Goal: Task Accomplishment & Management: Use online tool/utility

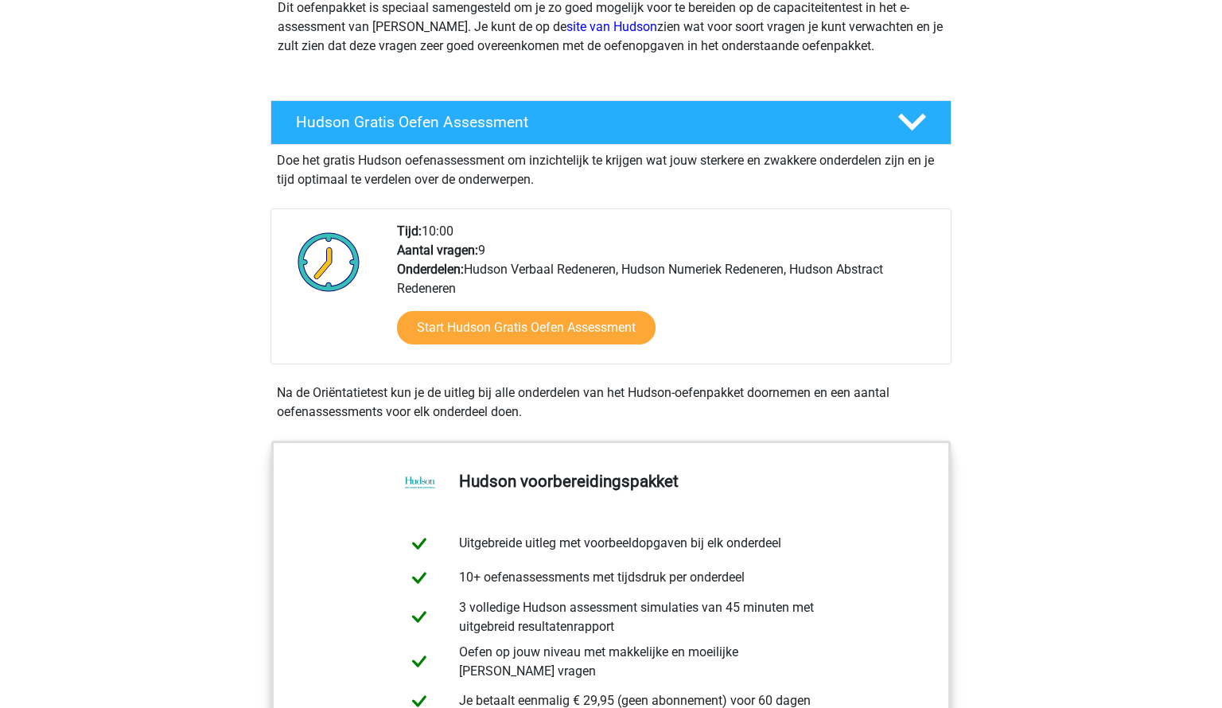
scroll to position [199, 0]
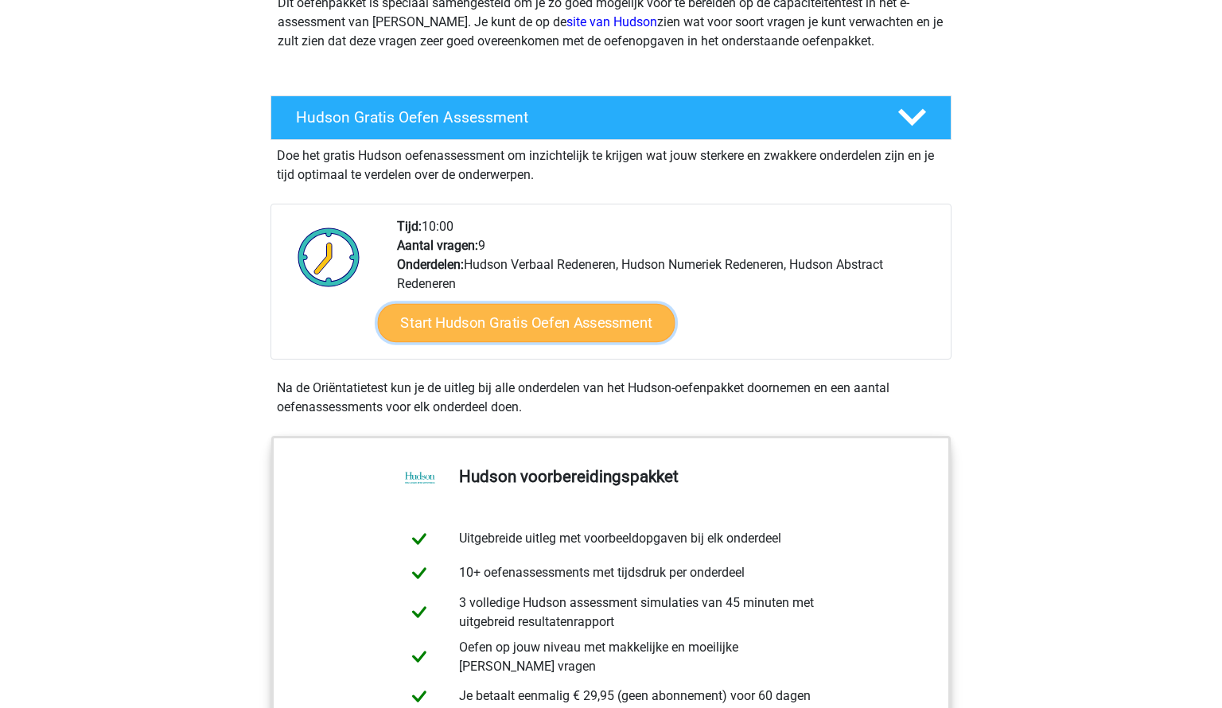
click at [538, 320] on link "Start Hudson Gratis Oefen Assessment" at bounding box center [527, 323] width 298 height 38
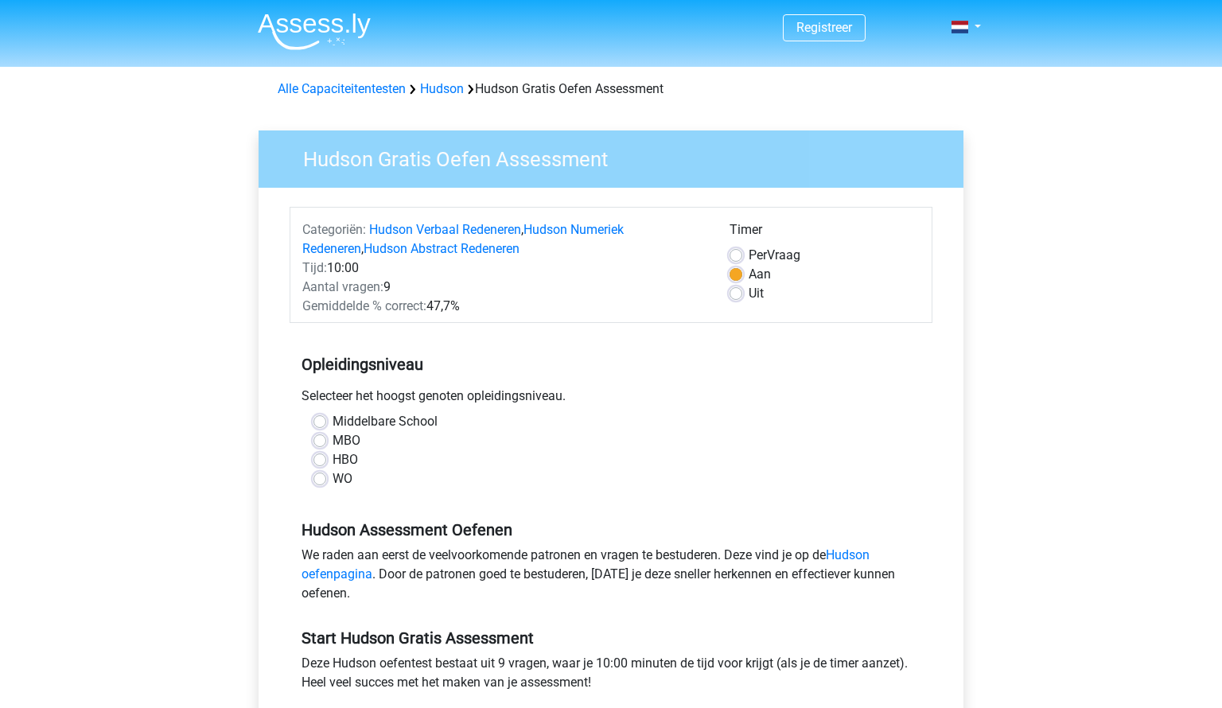
click at [328, 475] on div "WO" at bounding box center [610, 478] width 595 height 19
click at [333, 481] on label "WO" at bounding box center [343, 478] width 20 height 19
click at [322, 481] on input "WO" at bounding box center [319, 477] width 13 height 16
radio input "true"
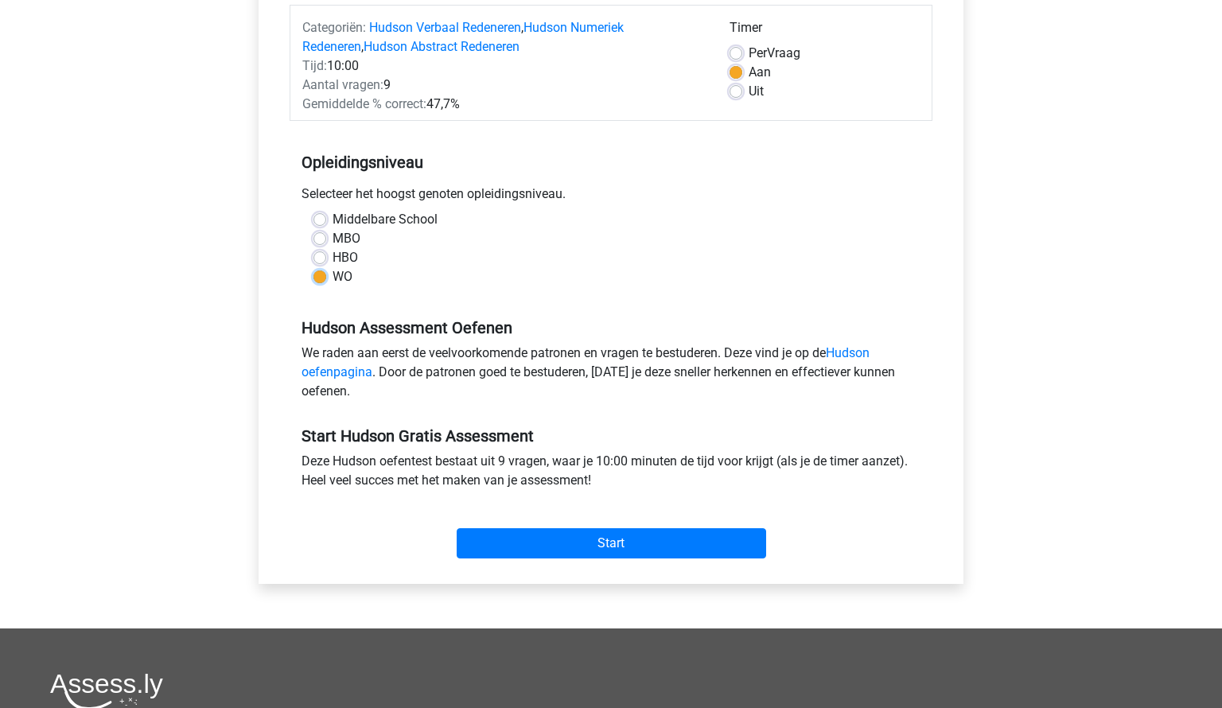
scroll to position [206, 0]
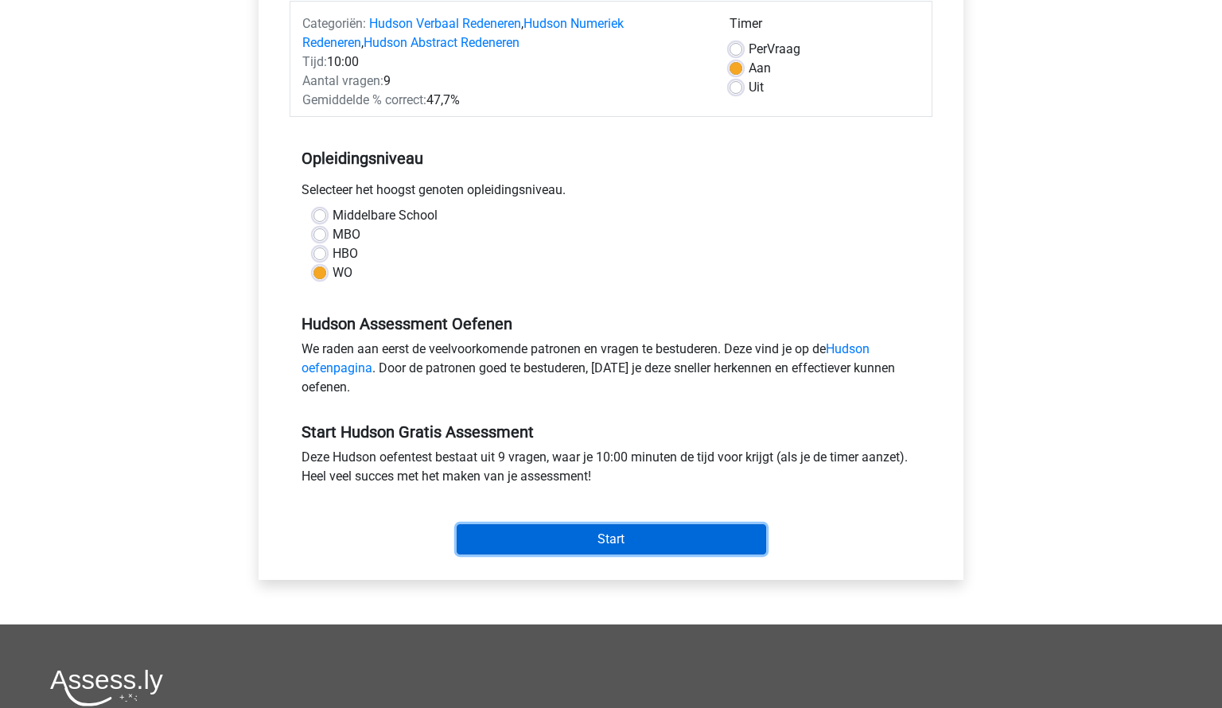
click at [665, 542] on input "Start" at bounding box center [611, 539] width 309 height 30
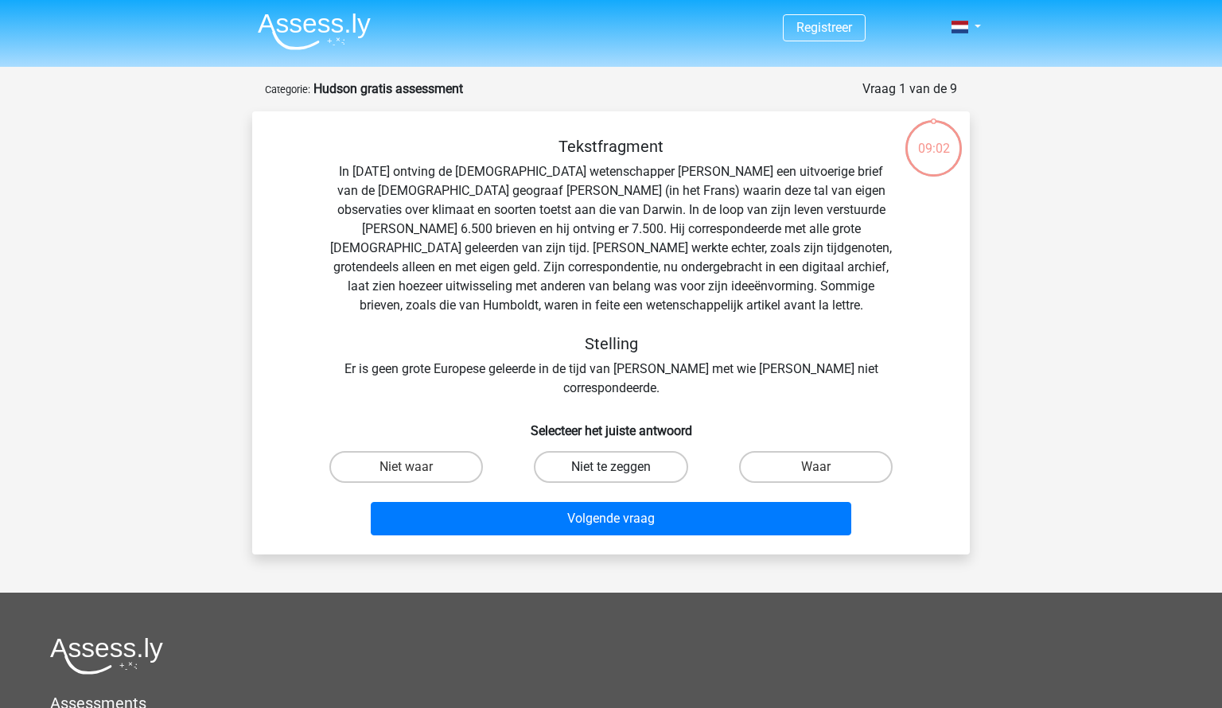
click at [603, 451] on label "Niet te zeggen" at bounding box center [611, 467] width 154 height 32
click at [611, 467] on input "Niet te zeggen" at bounding box center [616, 472] width 10 height 10
radio input "true"
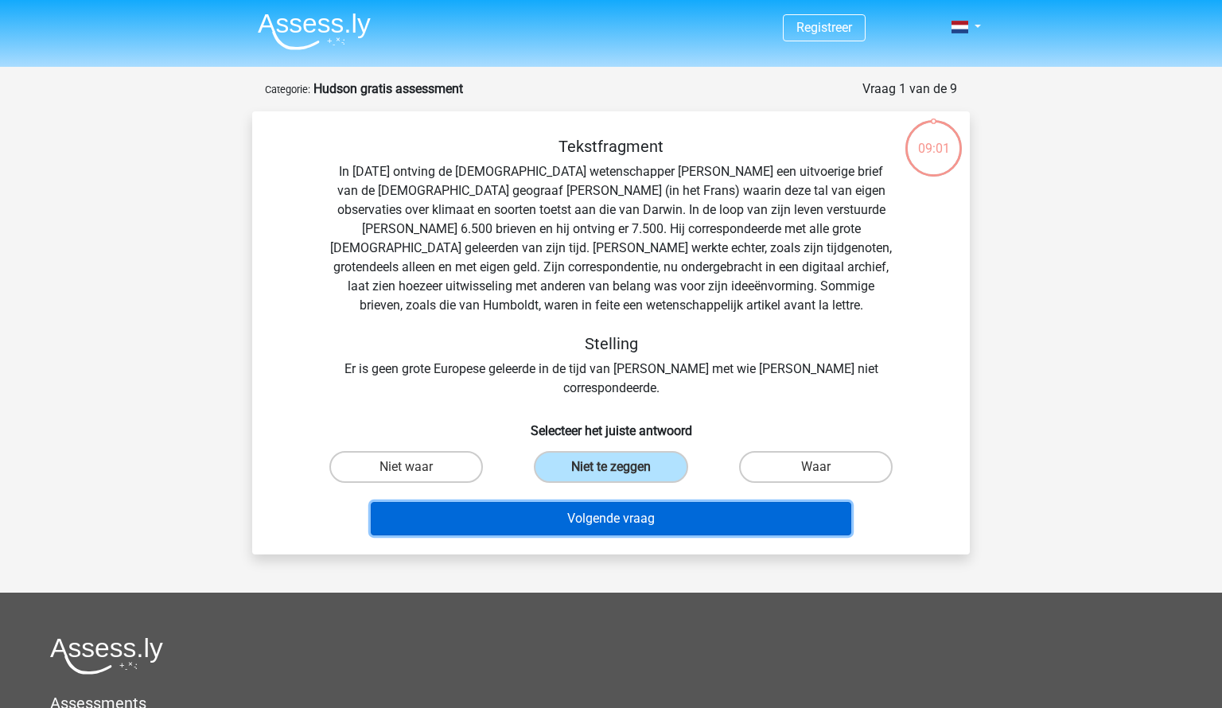
click at [583, 502] on button "Volgende vraag" at bounding box center [611, 518] width 481 height 33
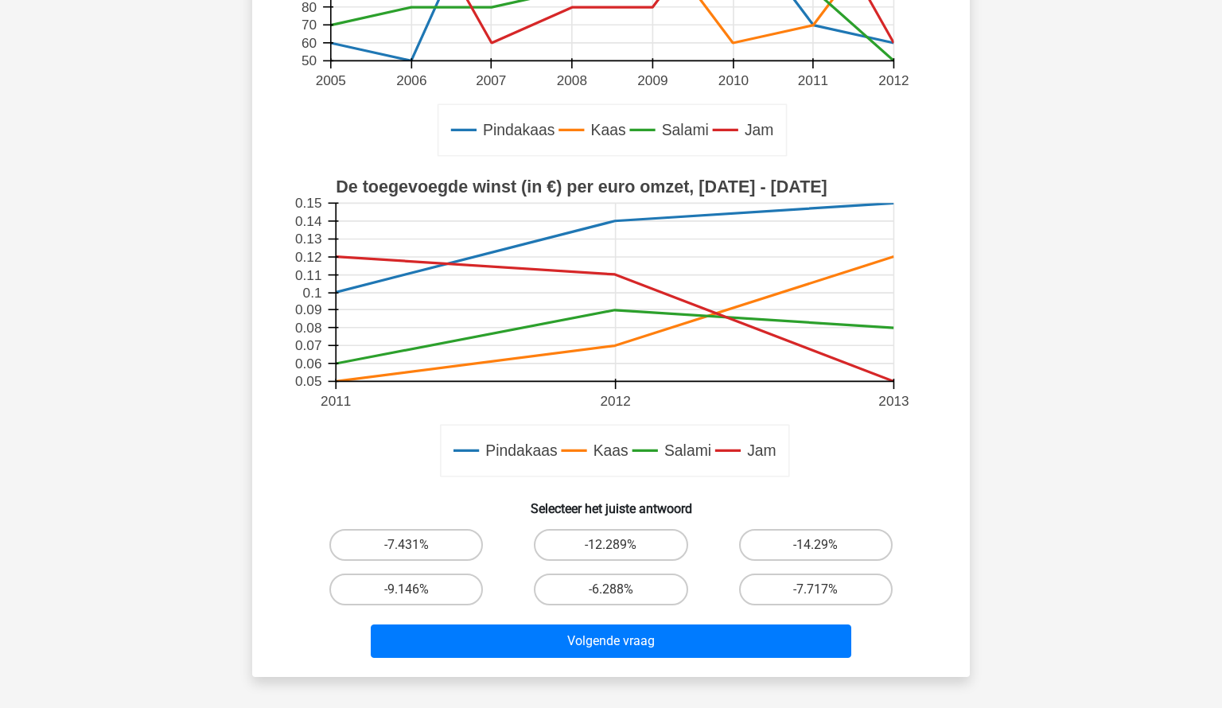
scroll to position [334, 0]
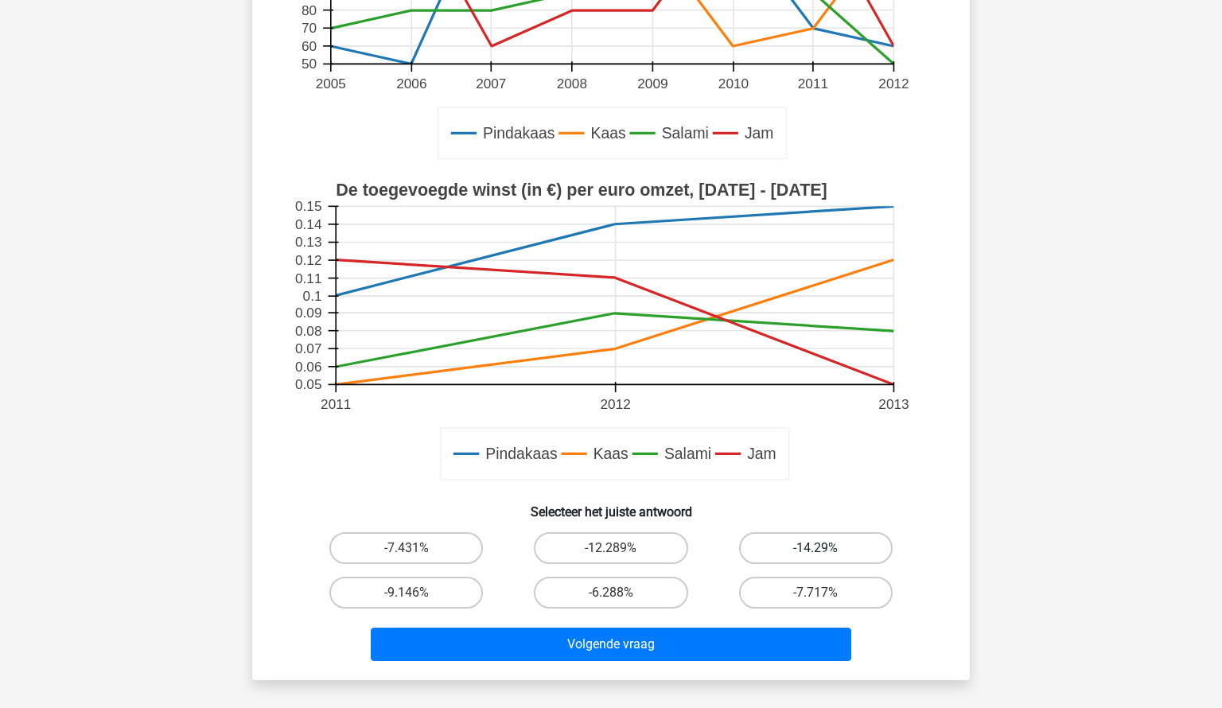
click at [769, 549] on label "-14.29%" at bounding box center [816, 548] width 154 height 32
click at [815, 549] on input "-14.29%" at bounding box center [820, 553] width 10 height 10
radio input "true"
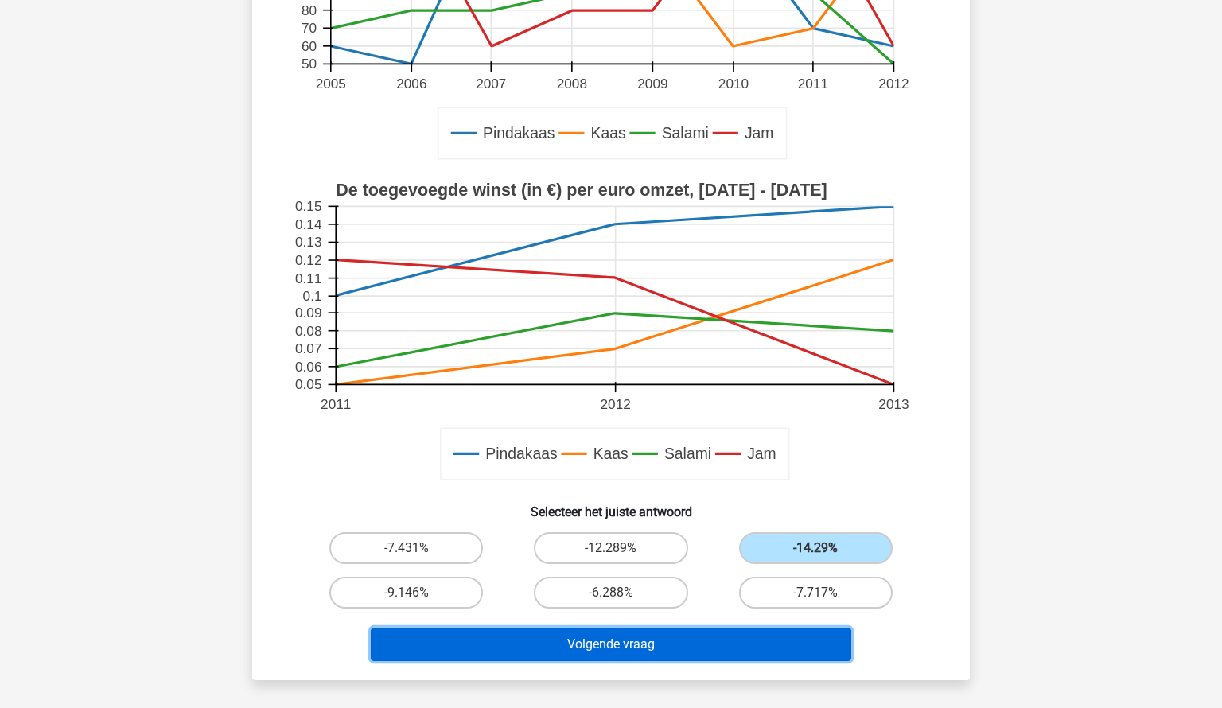
click at [628, 645] on button "Volgende vraag" at bounding box center [611, 644] width 481 height 33
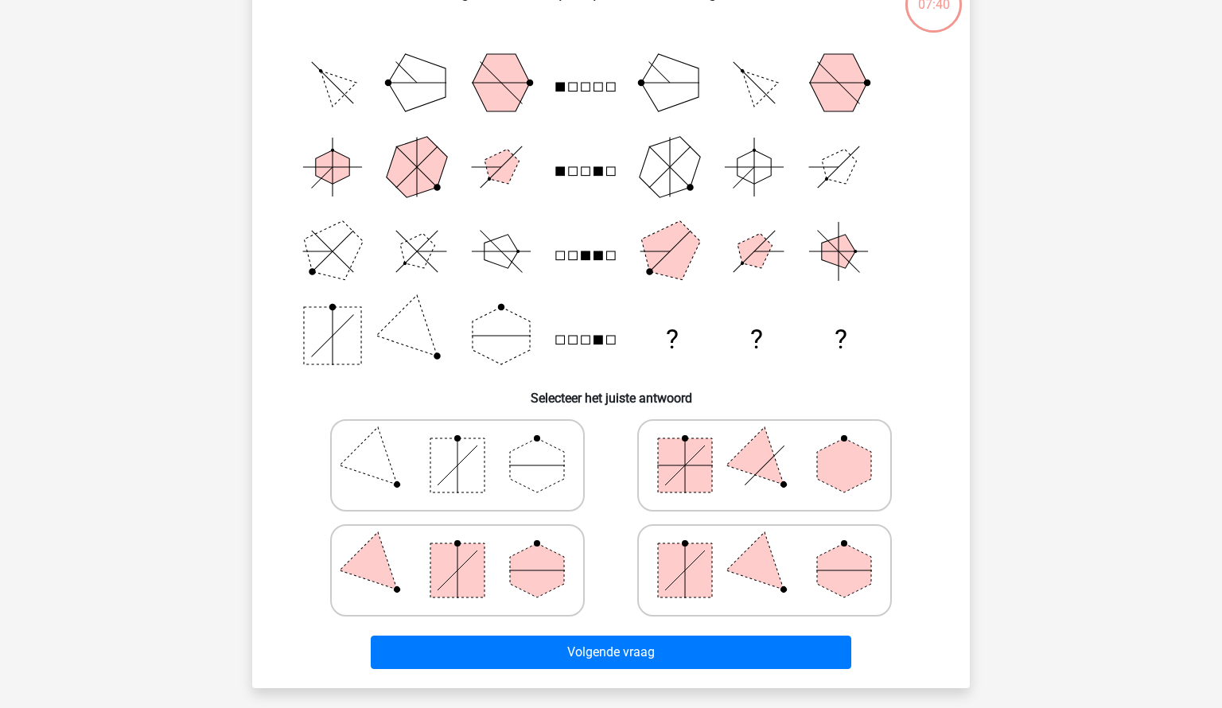
scroll to position [80, 0]
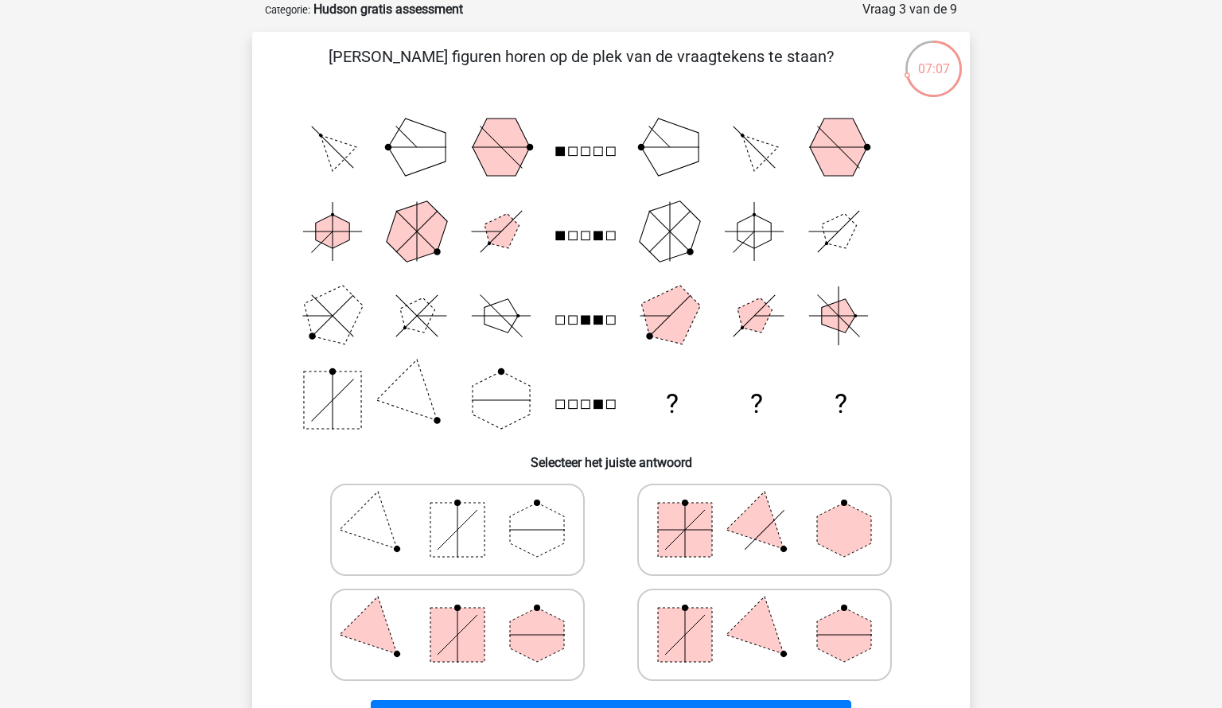
click at [776, 651] on icon at bounding box center [764, 635] width 239 height 80
click at [775, 615] on input "radio" at bounding box center [769, 610] width 10 height 10
radio input "true"
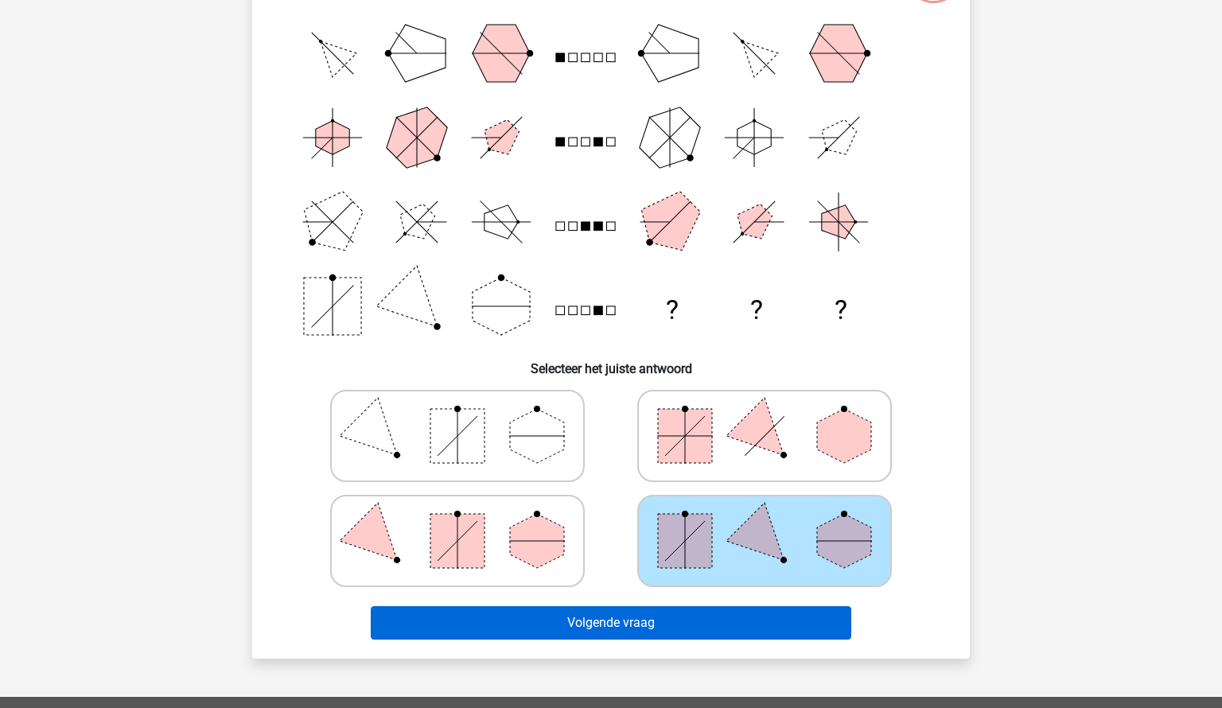
scroll to position [174, 0]
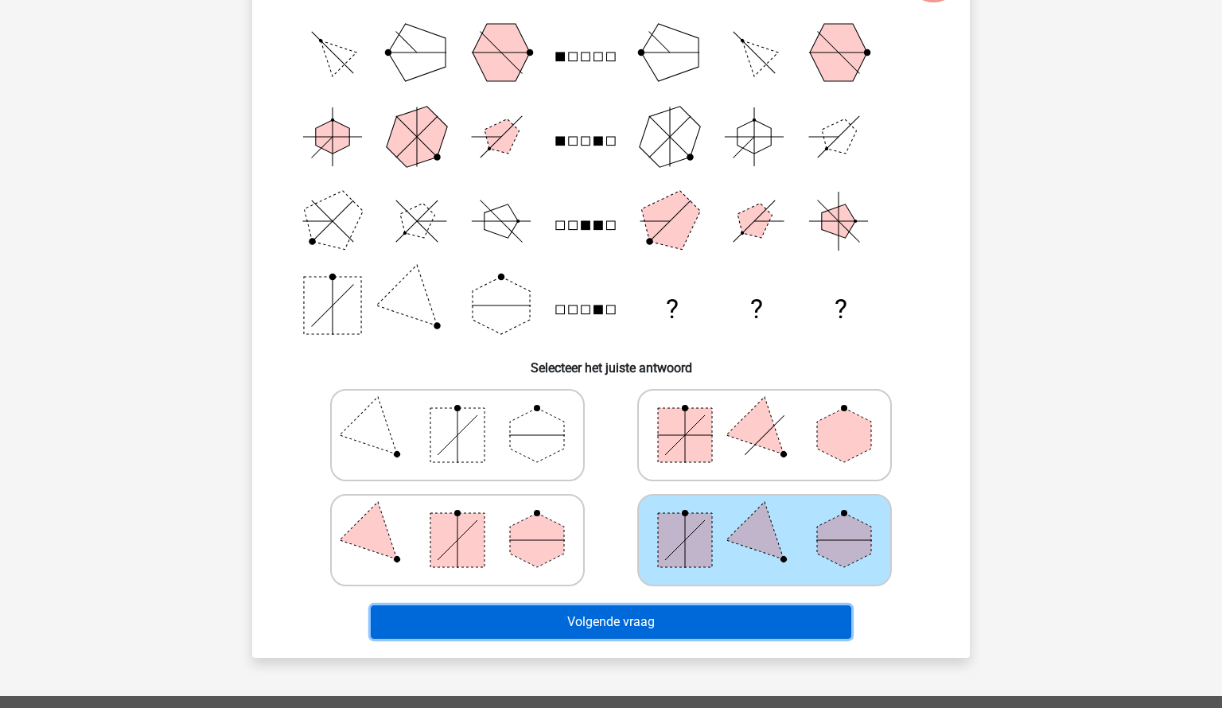
click at [662, 617] on button "Volgende vraag" at bounding box center [611, 621] width 481 height 33
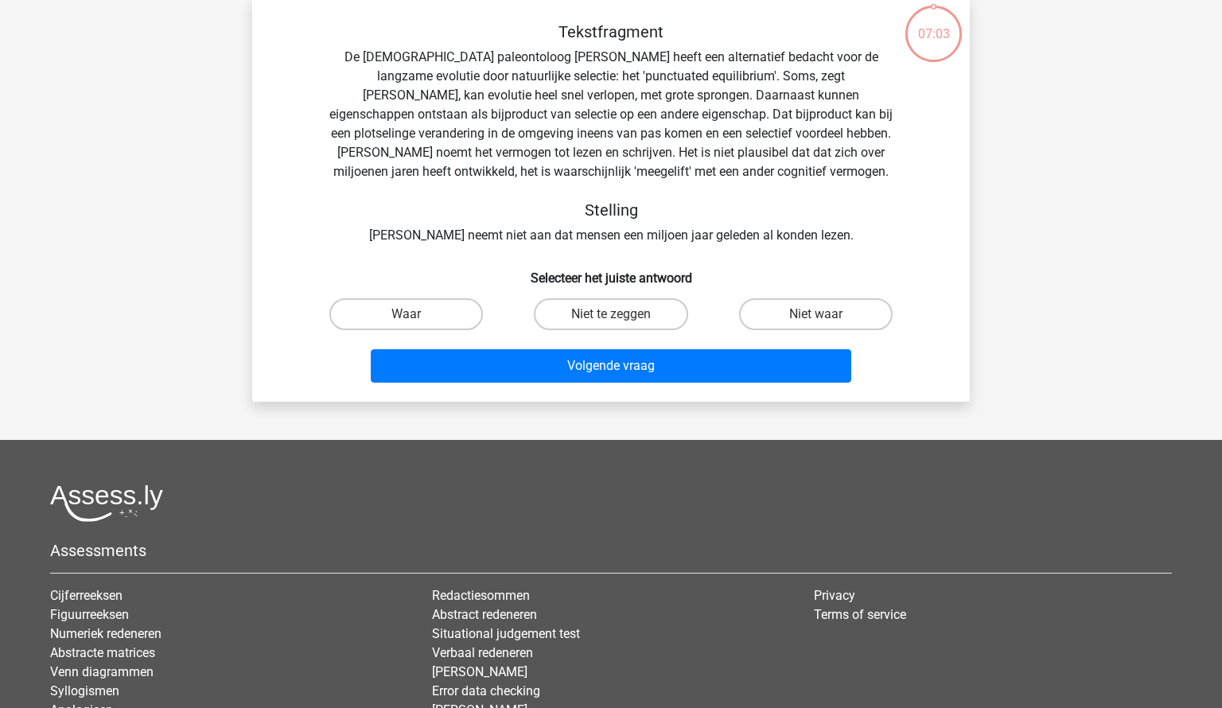
scroll to position [80, 0]
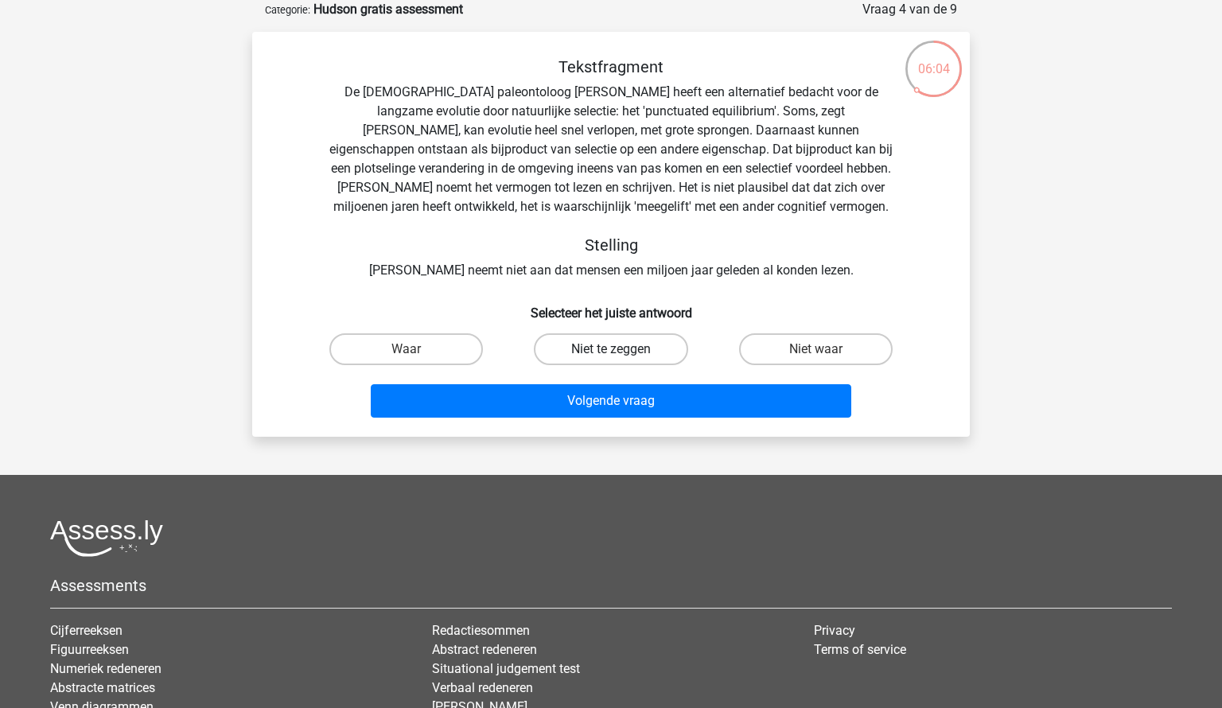
click at [578, 342] on label "Niet te zeggen" at bounding box center [611, 349] width 154 height 32
click at [611, 349] on input "Niet te zeggen" at bounding box center [616, 354] width 10 height 10
radio input "true"
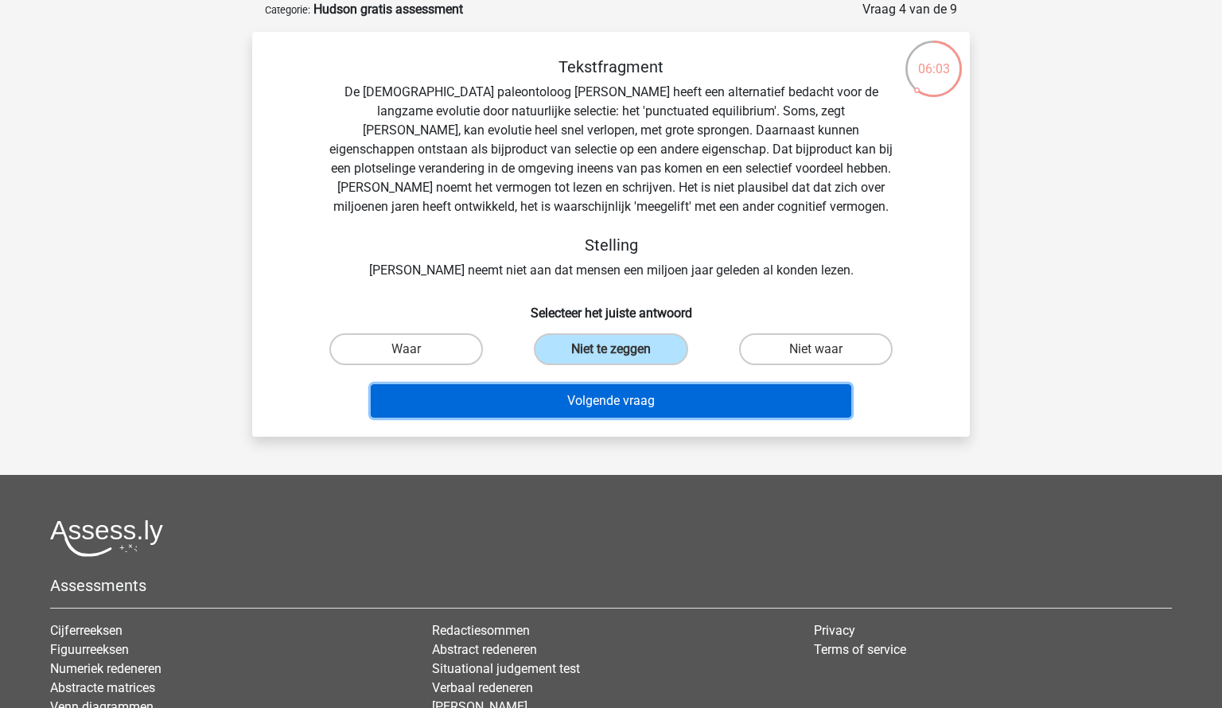
click at [580, 392] on button "Volgende vraag" at bounding box center [611, 400] width 481 height 33
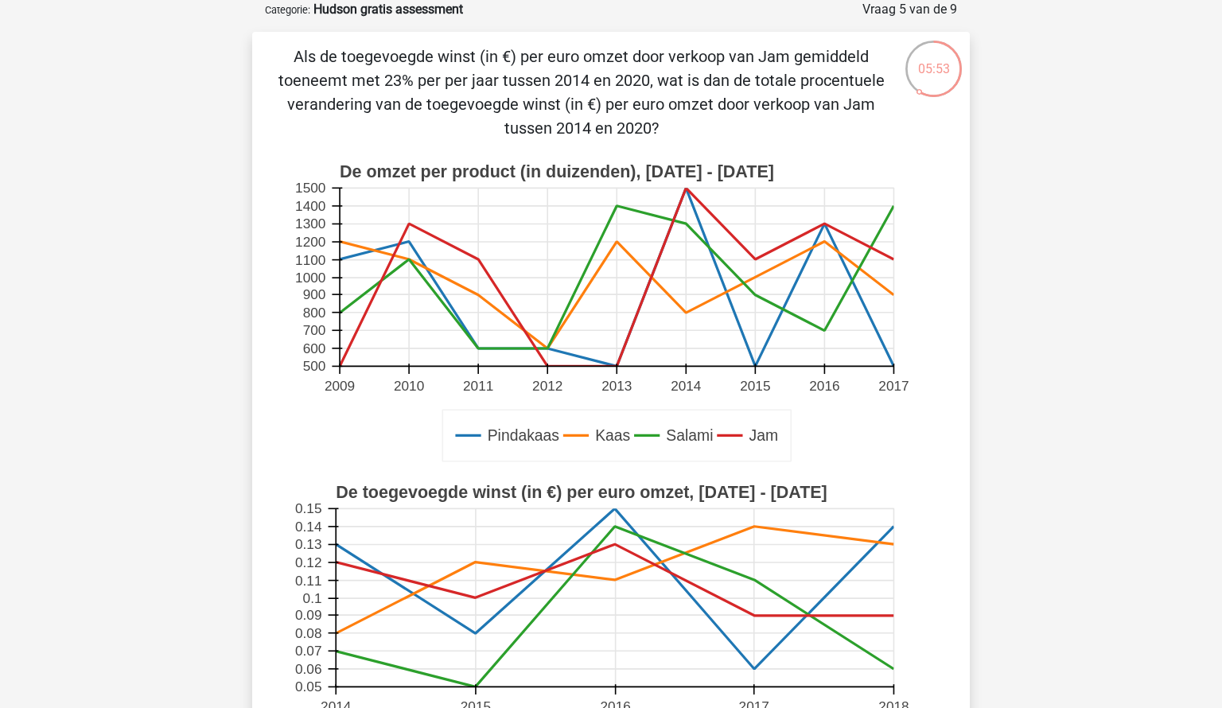
click at [568, 64] on p "Als de toegevoegde winst (in €) per euro omzet door verkoop van Jam gemiddeld t…" at bounding box center [581, 92] width 607 height 95
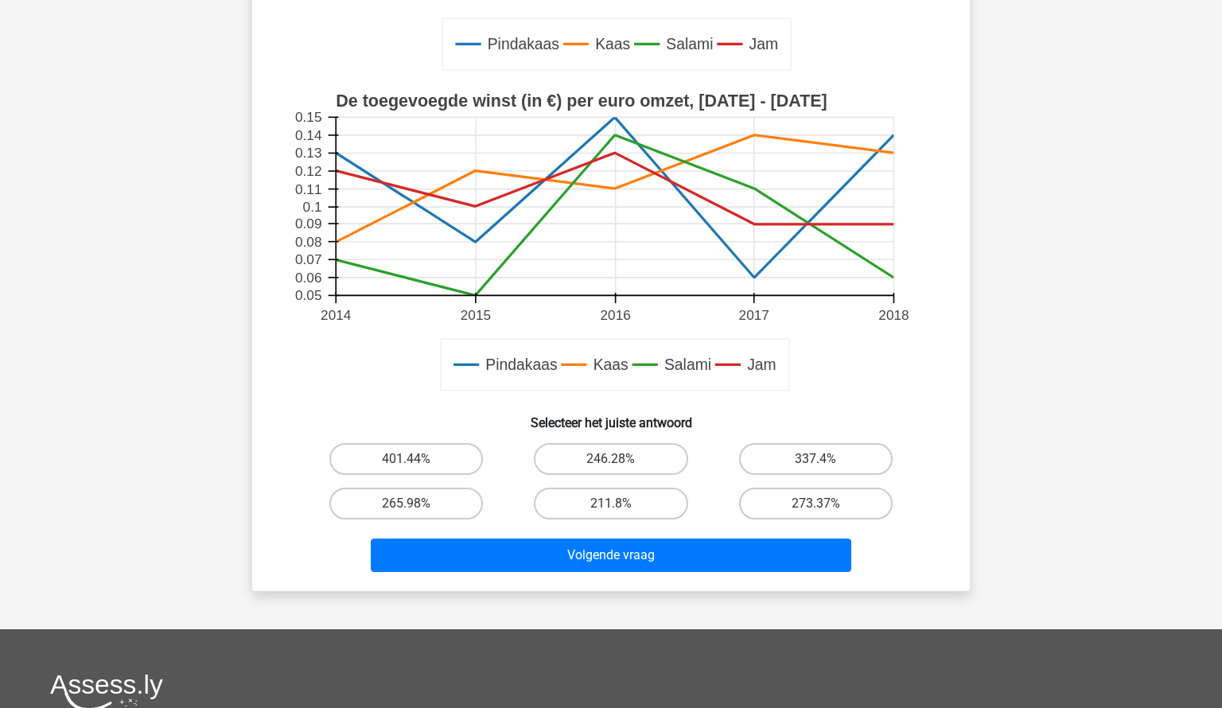
scroll to position [477, 0]
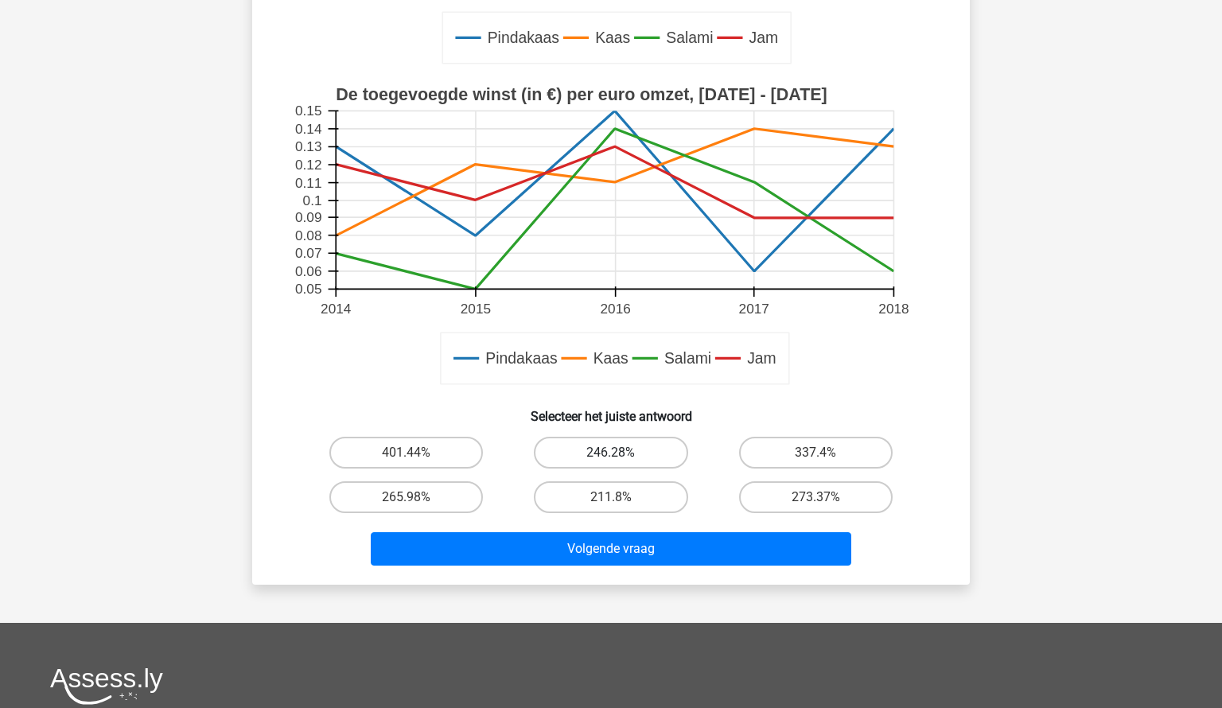
click at [605, 454] on label "246.28%" at bounding box center [611, 453] width 154 height 32
click at [611, 454] on input "246.28%" at bounding box center [616, 458] width 10 height 10
radio input "true"
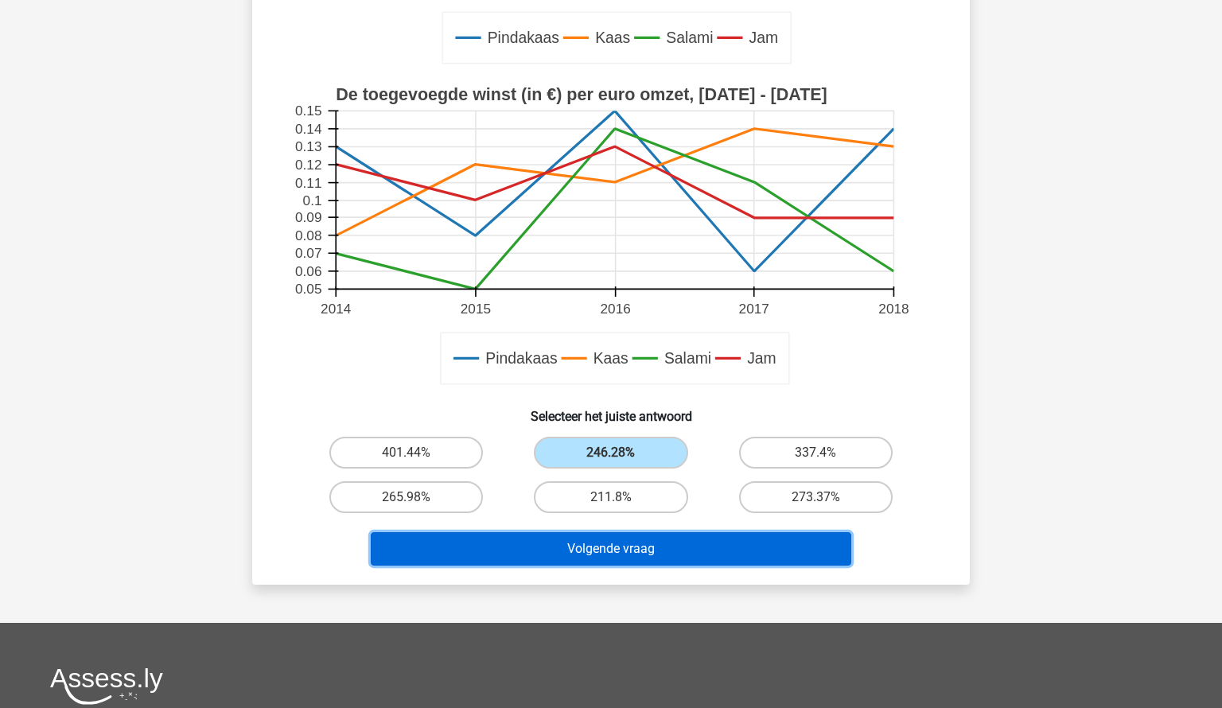
click at [587, 545] on button "Volgende vraag" at bounding box center [611, 548] width 481 height 33
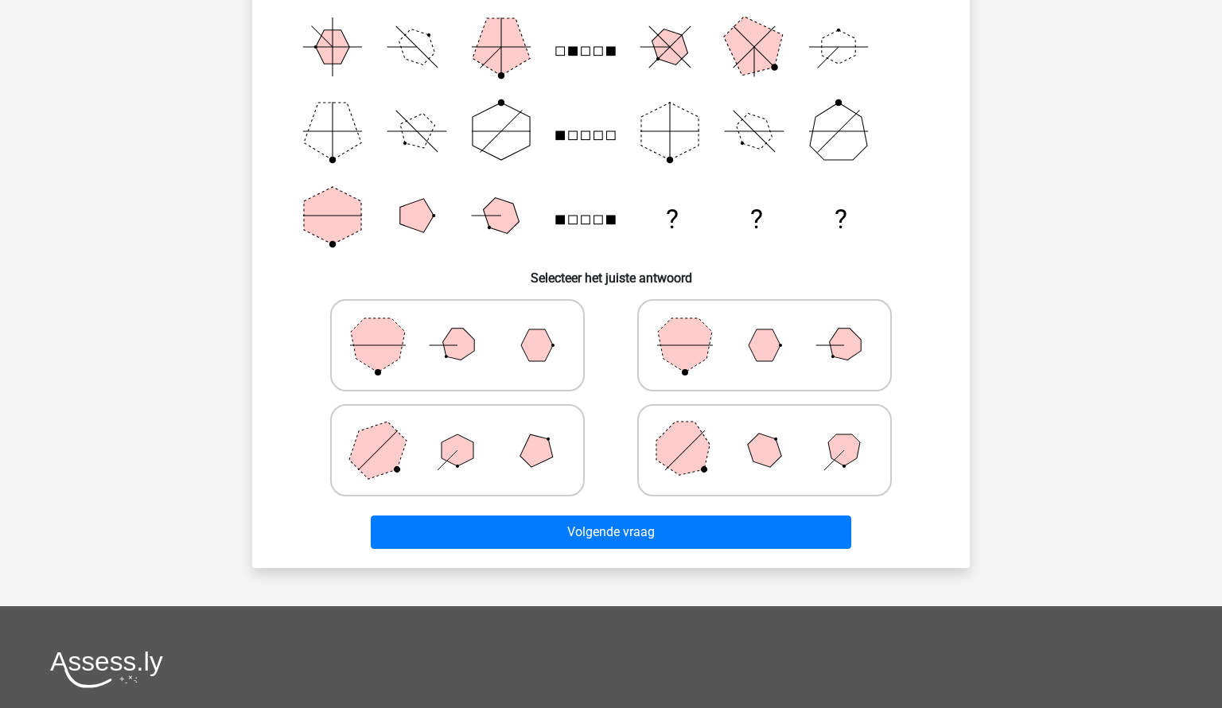
scroll to position [80, 0]
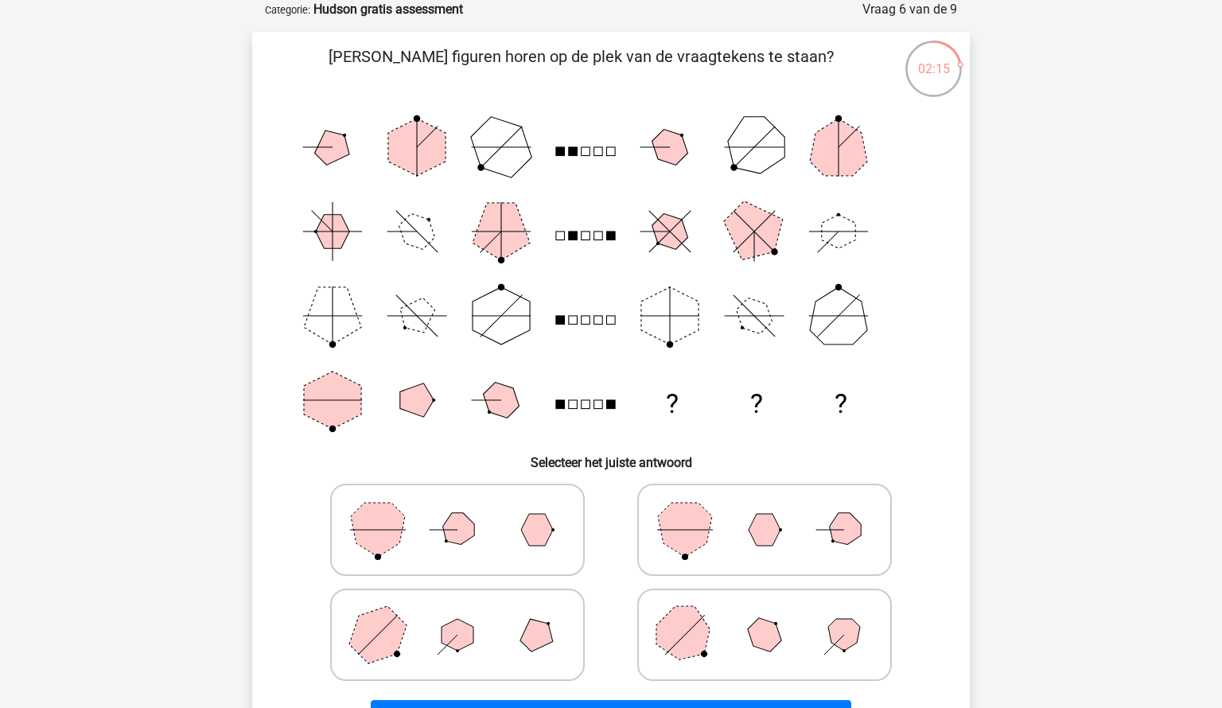
click at [454, 539] on polygon at bounding box center [457, 529] width 45 height 45
click at [457, 510] on input "radio" at bounding box center [462, 505] width 10 height 10
radio input "true"
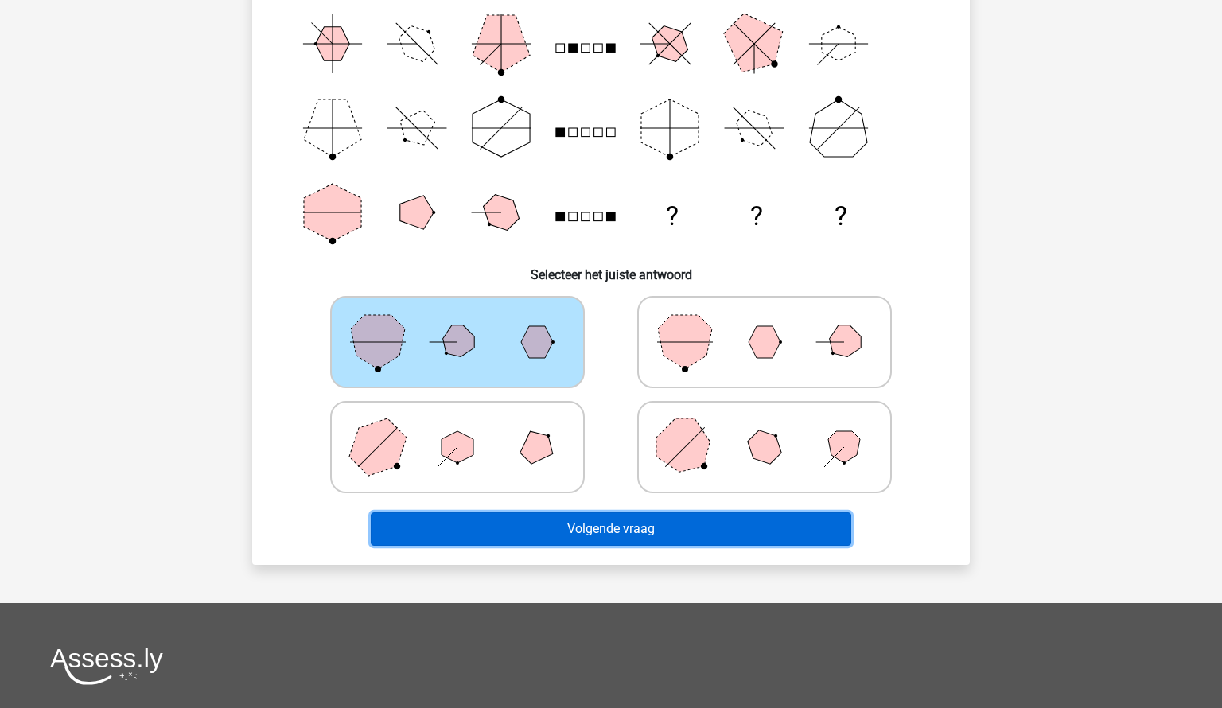
click at [531, 527] on button "Volgende vraag" at bounding box center [611, 528] width 481 height 33
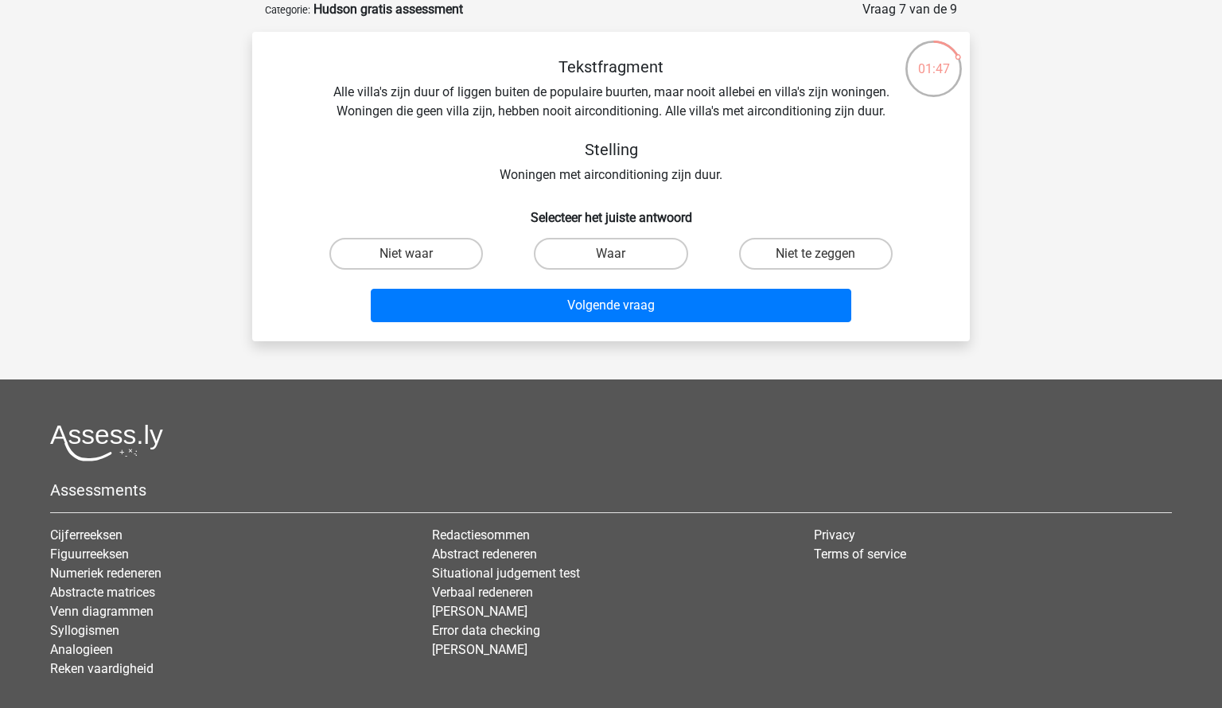
click at [612, 255] on input "Waar" at bounding box center [616, 259] width 10 height 10
radio input "true"
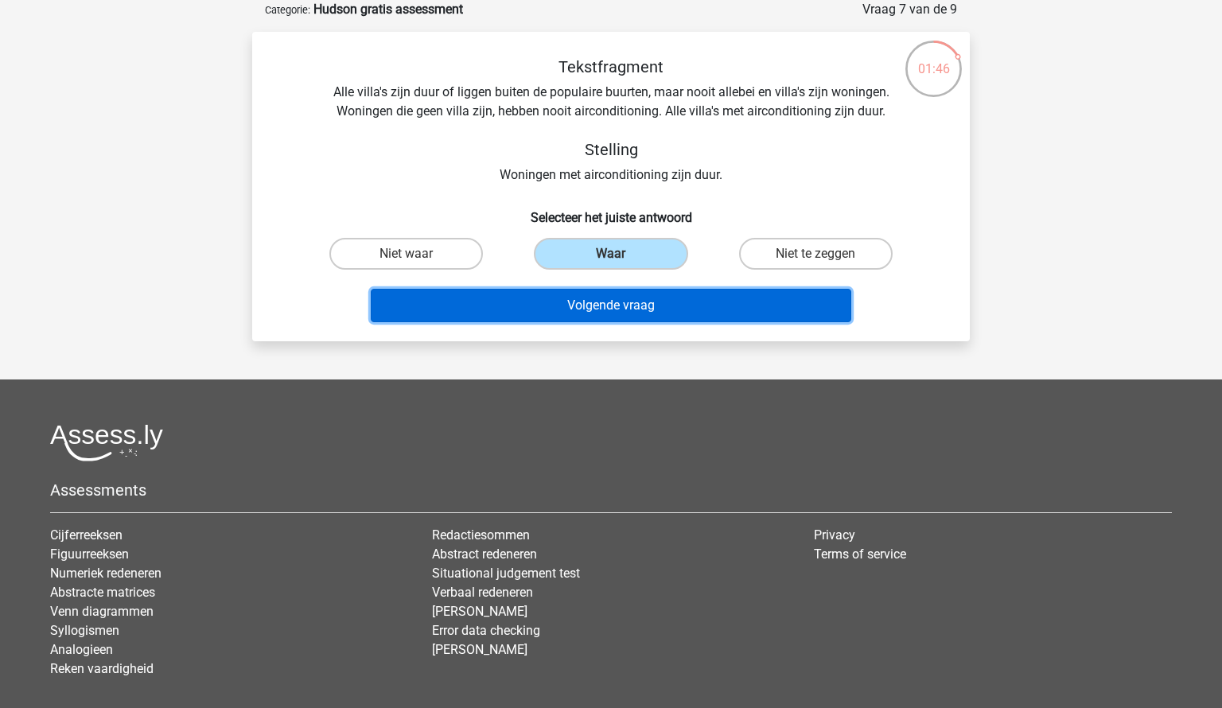
click at [609, 297] on button "Volgende vraag" at bounding box center [611, 305] width 481 height 33
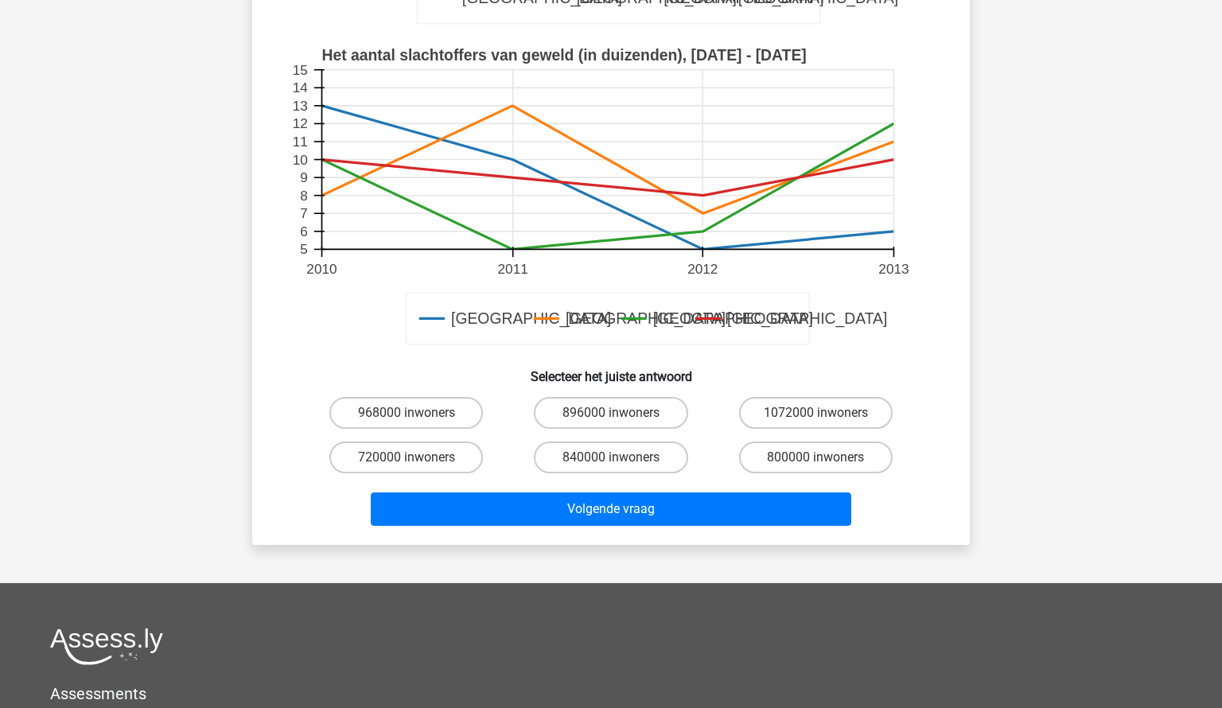
scroll to position [471, 0]
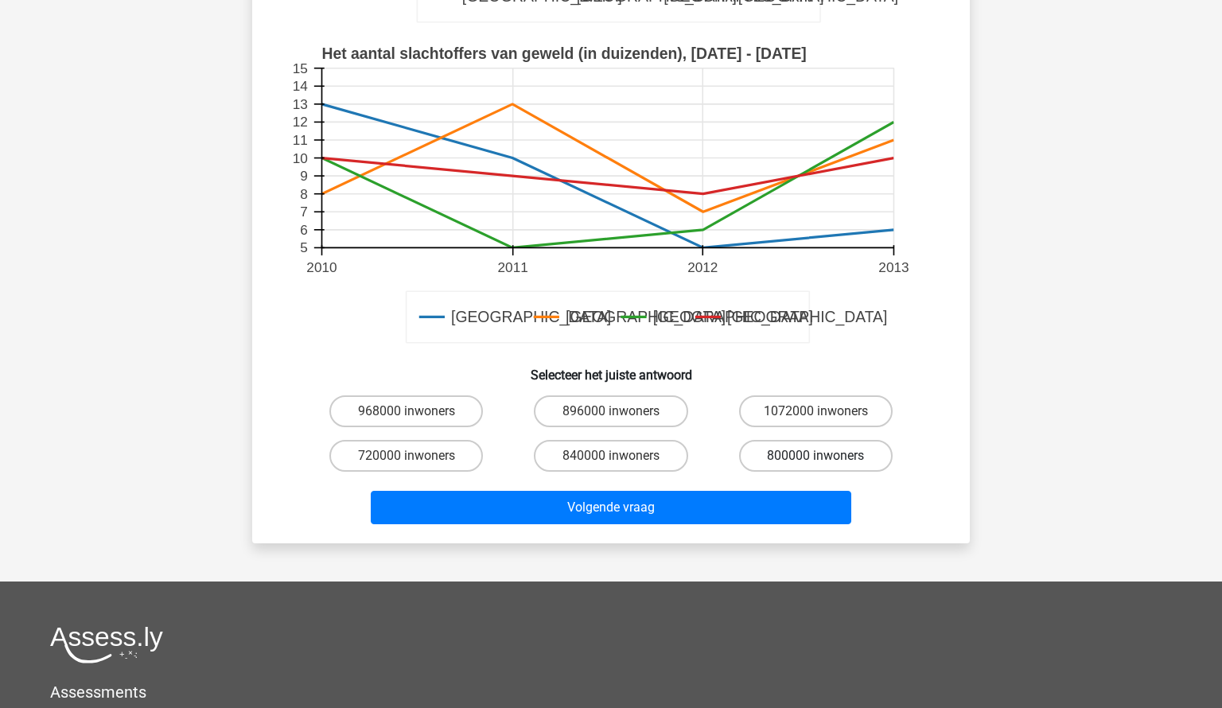
click at [801, 453] on label "800000 inwoners" at bounding box center [816, 456] width 154 height 32
click at [815, 456] on input "800000 inwoners" at bounding box center [820, 461] width 10 height 10
radio input "true"
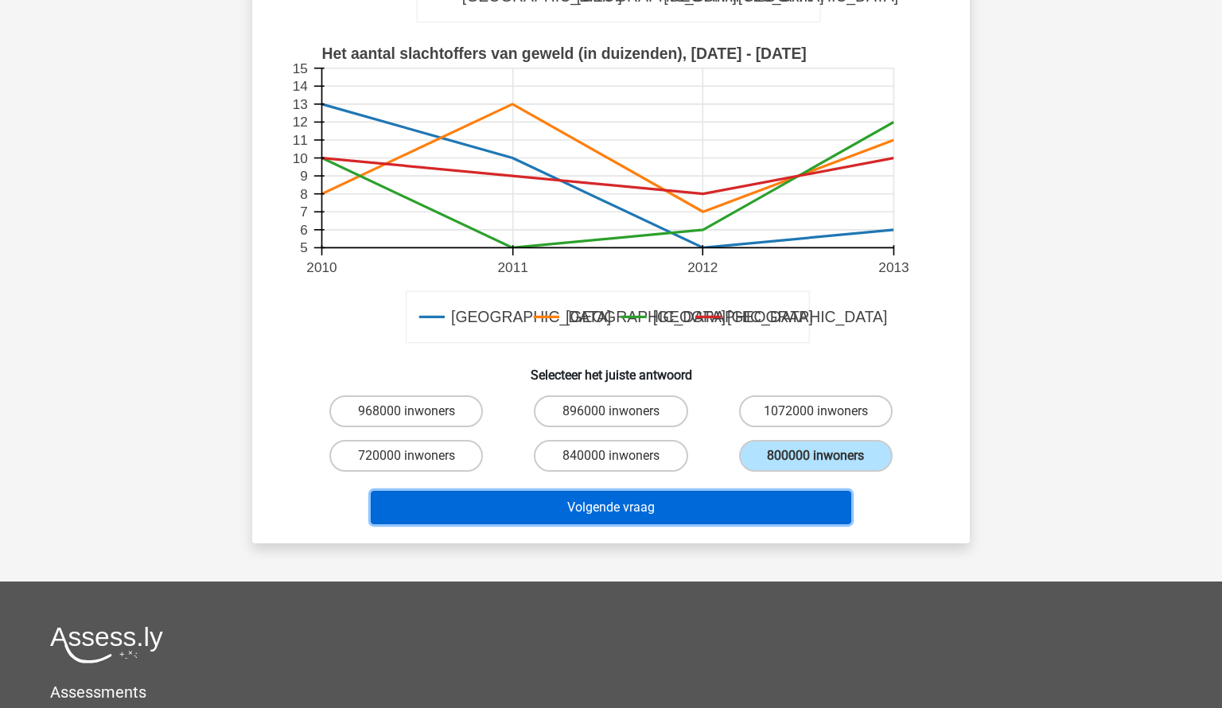
click at [564, 506] on button "Volgende vraag" at bounding box center [611, 507] width 481 height 33
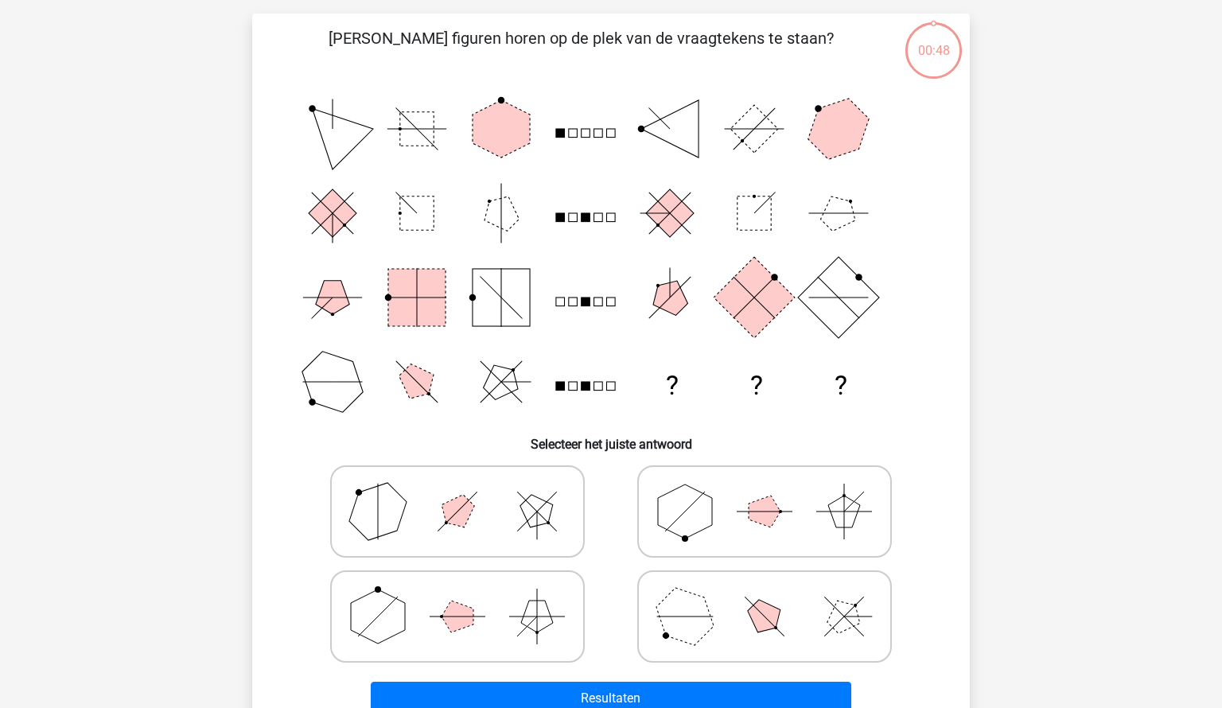
scroll to position [80, 0]
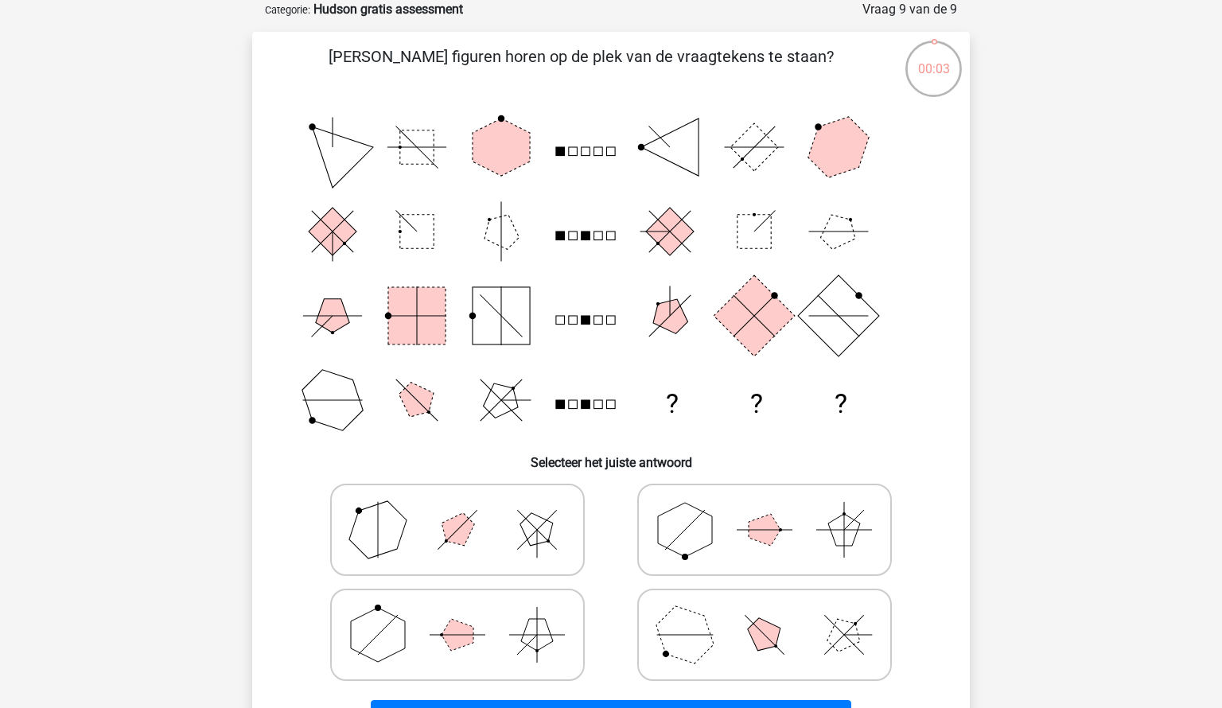
click at [710, 546] on icon at bounding box center [764, 530] width 239 height 80
click at [764, 510] on input "radio" at bounding box center [769, 505] width 10 height 10
radio input "true"
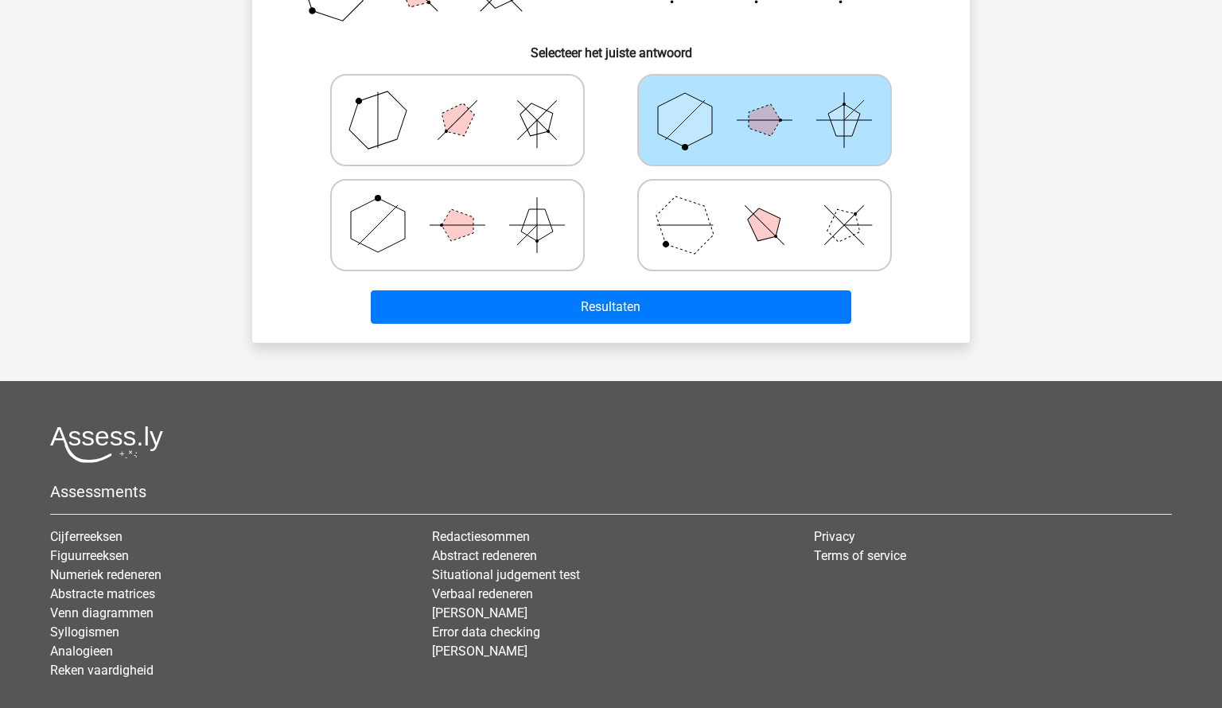
scroll to position [500, 0]
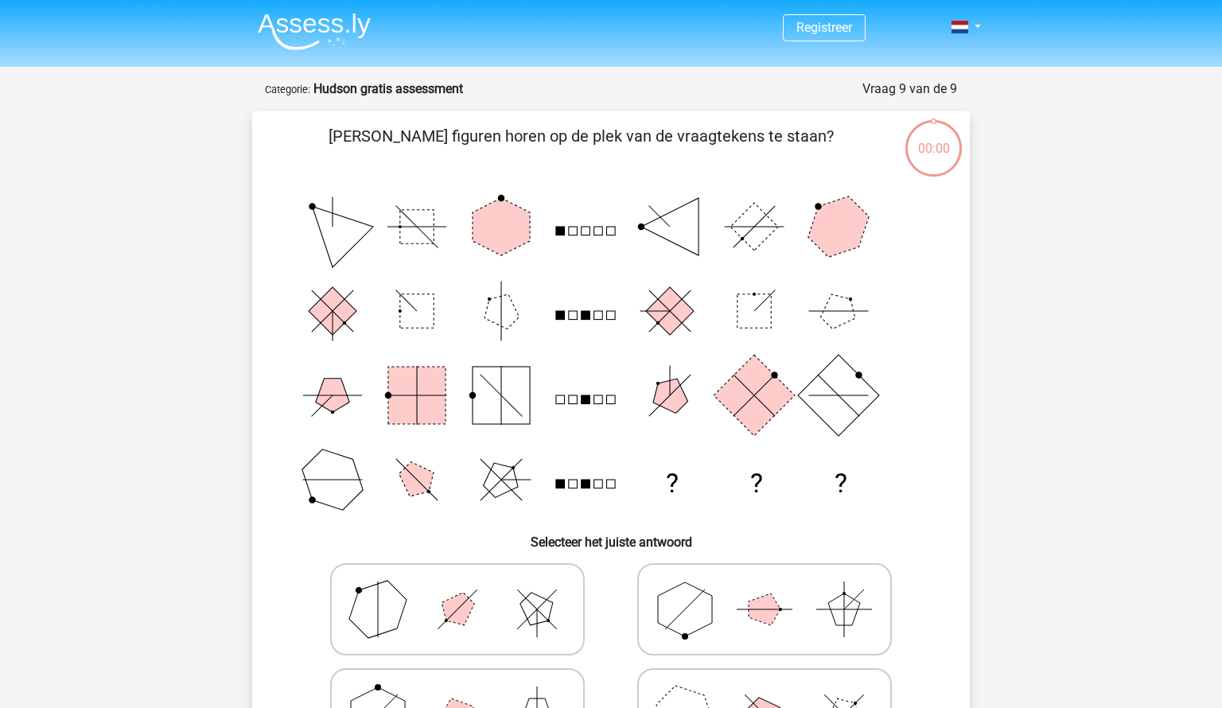
scroll to position [500, 0]
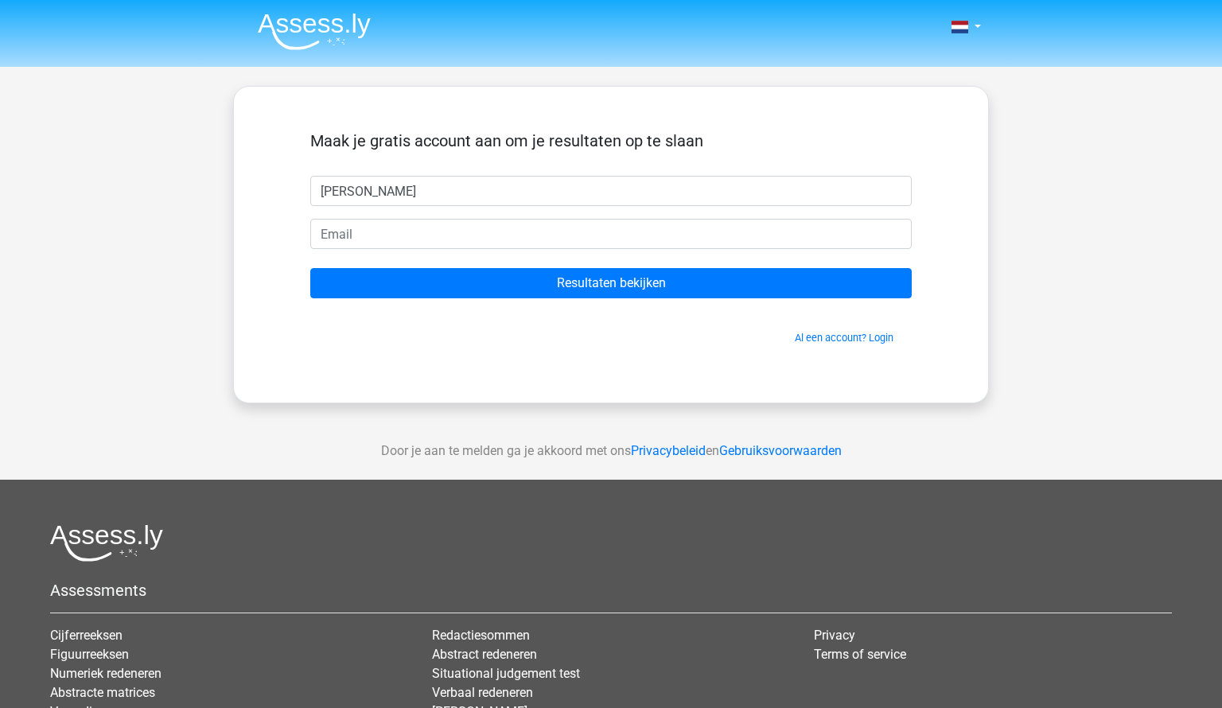
type input "[PERSON_NAME]"
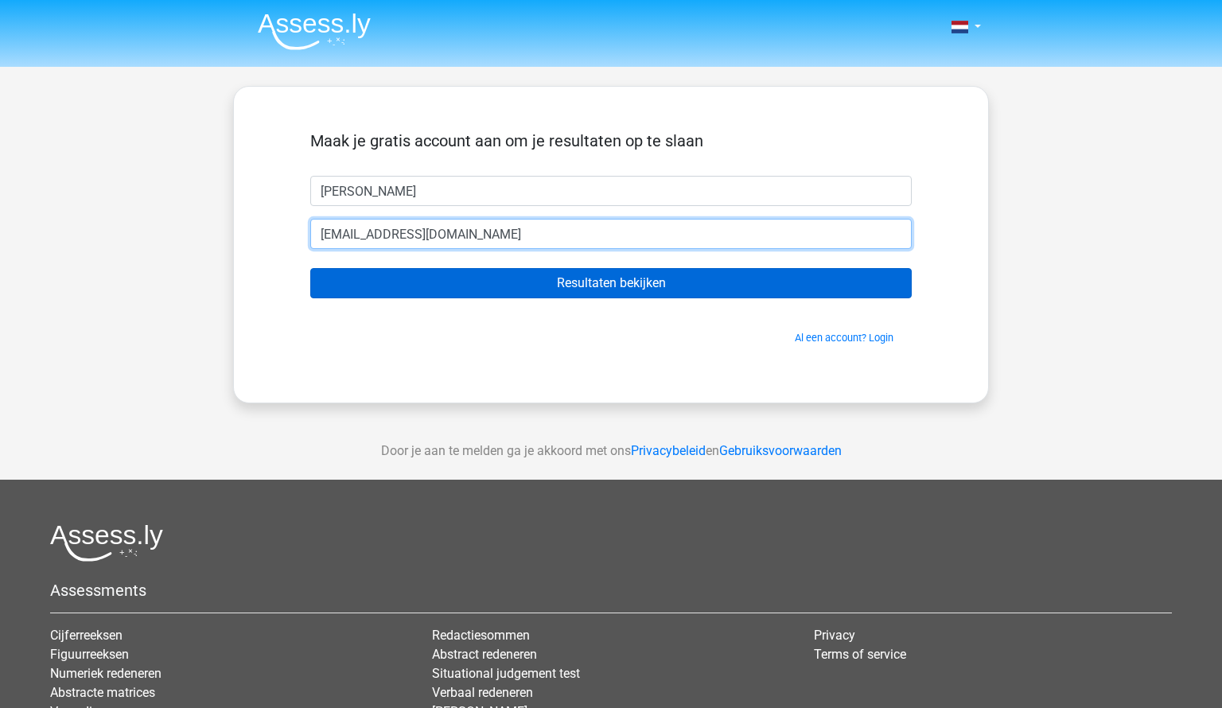
type input "[EMAIL_ADDRESS][DOMAIN_NAME]"
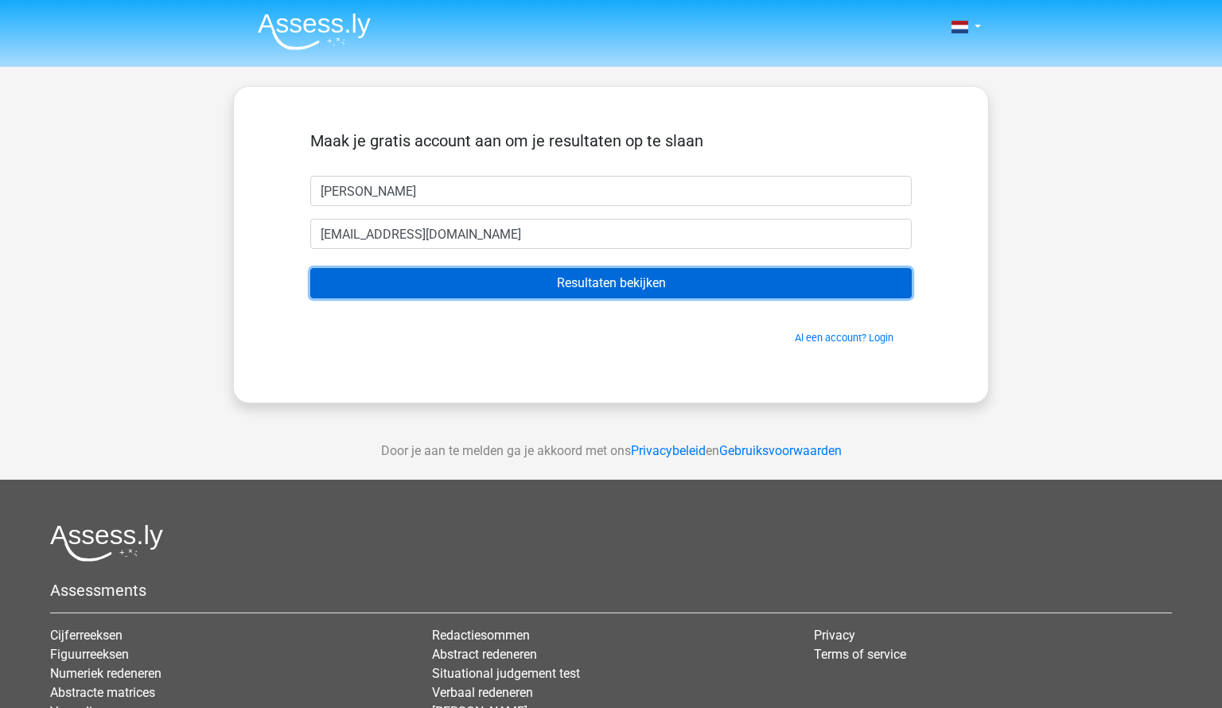
click at [613, 286] on input "Resultaten bekijken" at bounding box center [610, 283] width 601 height 30
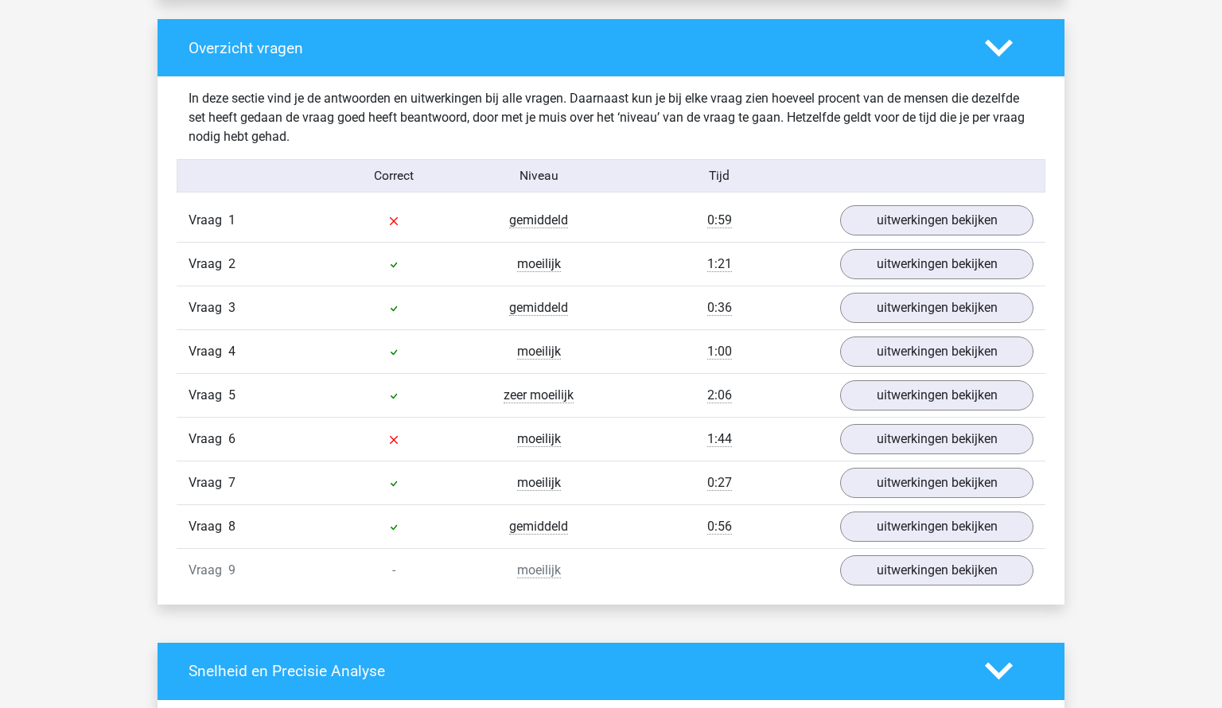
scroll to position [1559, 0]
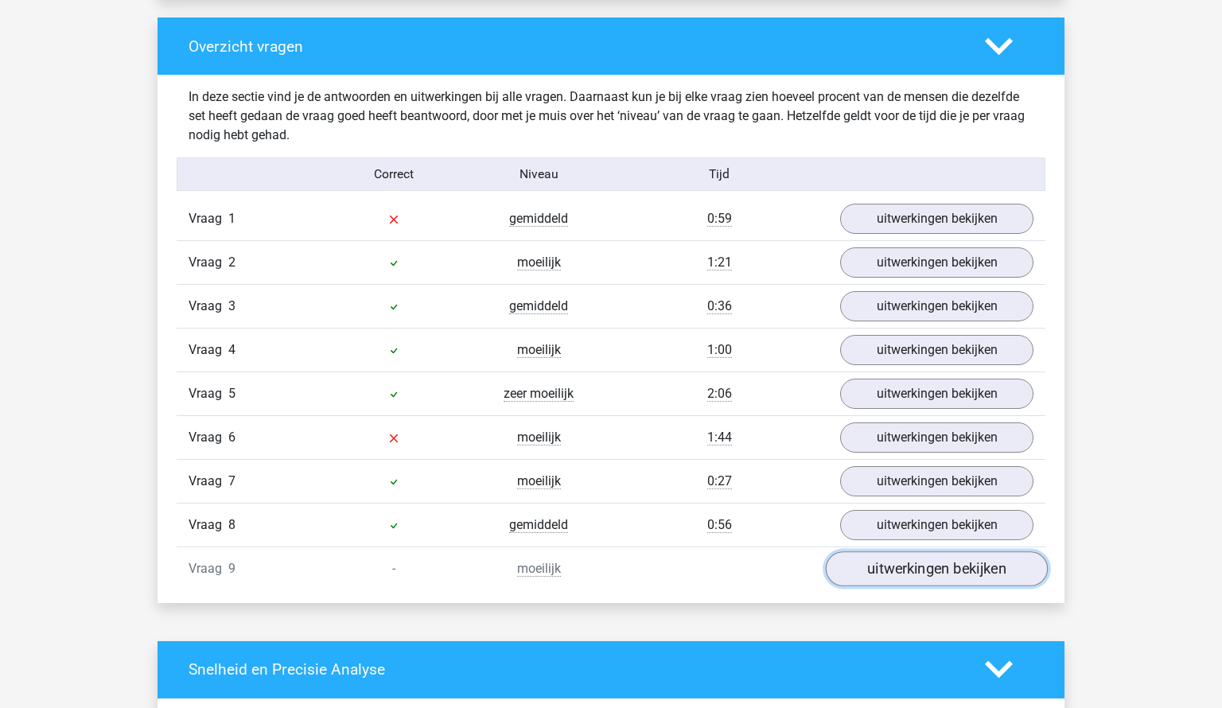
click at [869, 572] on link "uitwerkingen bekijken" at bounding box center [937, 568] width 222 height 35
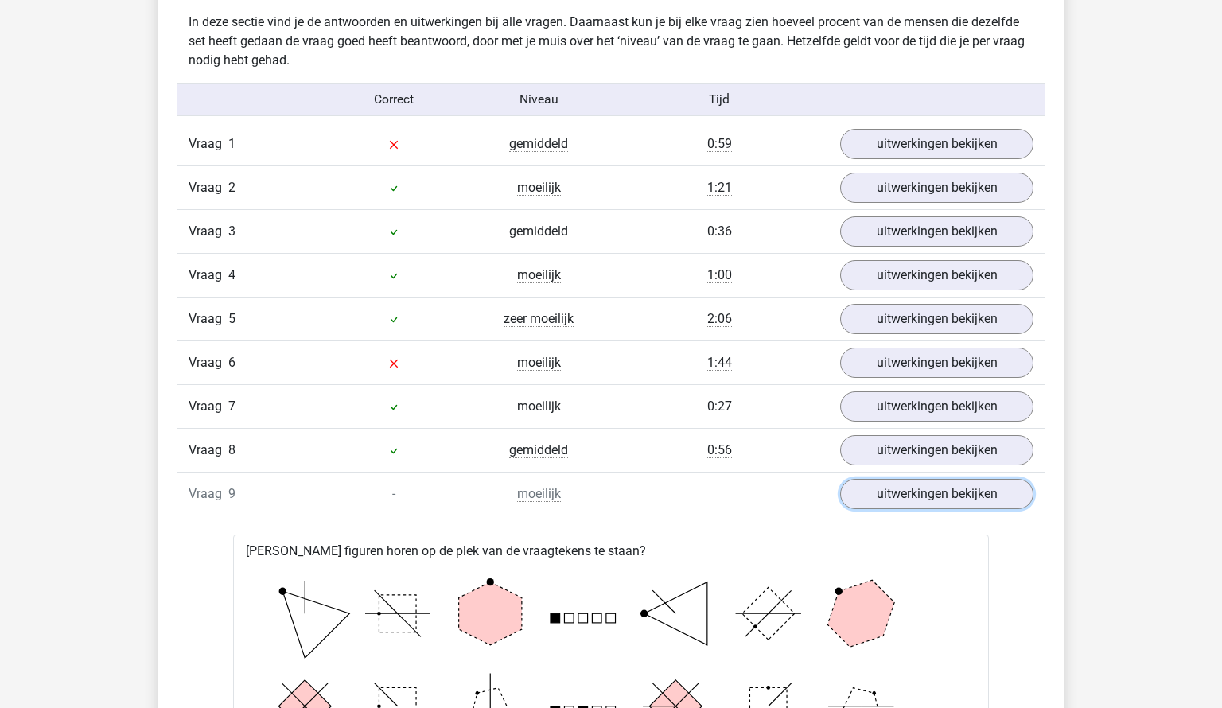
scroll to position [1635, 0]
click at [951, 364] on link "uitwerkingen bekijken" at bounding box center [937, 361] width 222 height 35
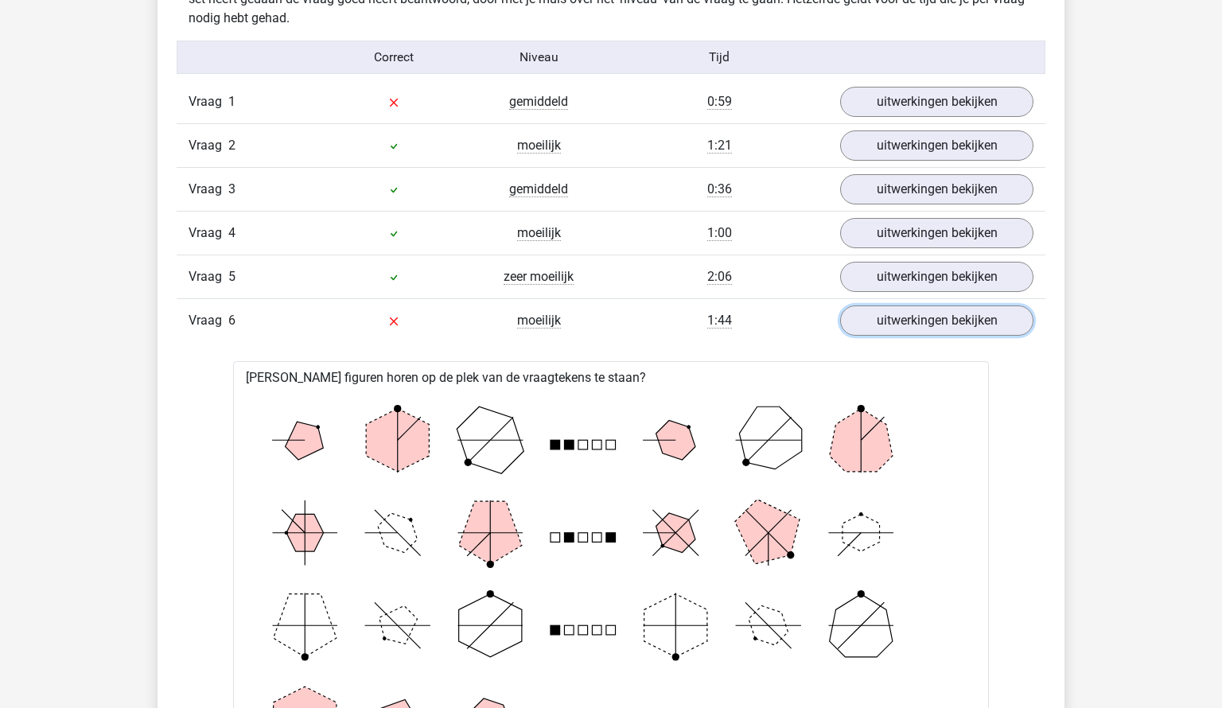
scroll to position [1671, 0]
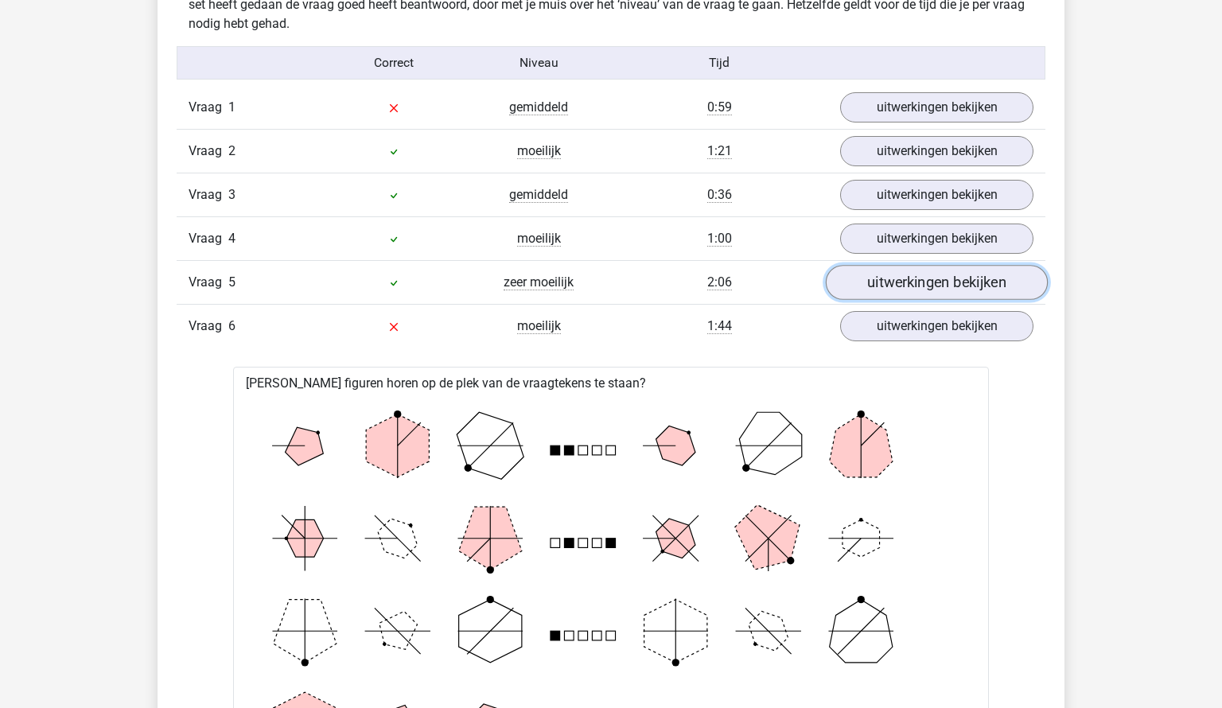
click at [869, 280] on link "uitwerkingen bekijken" at bounding box center [937, 282] width 222 height 35
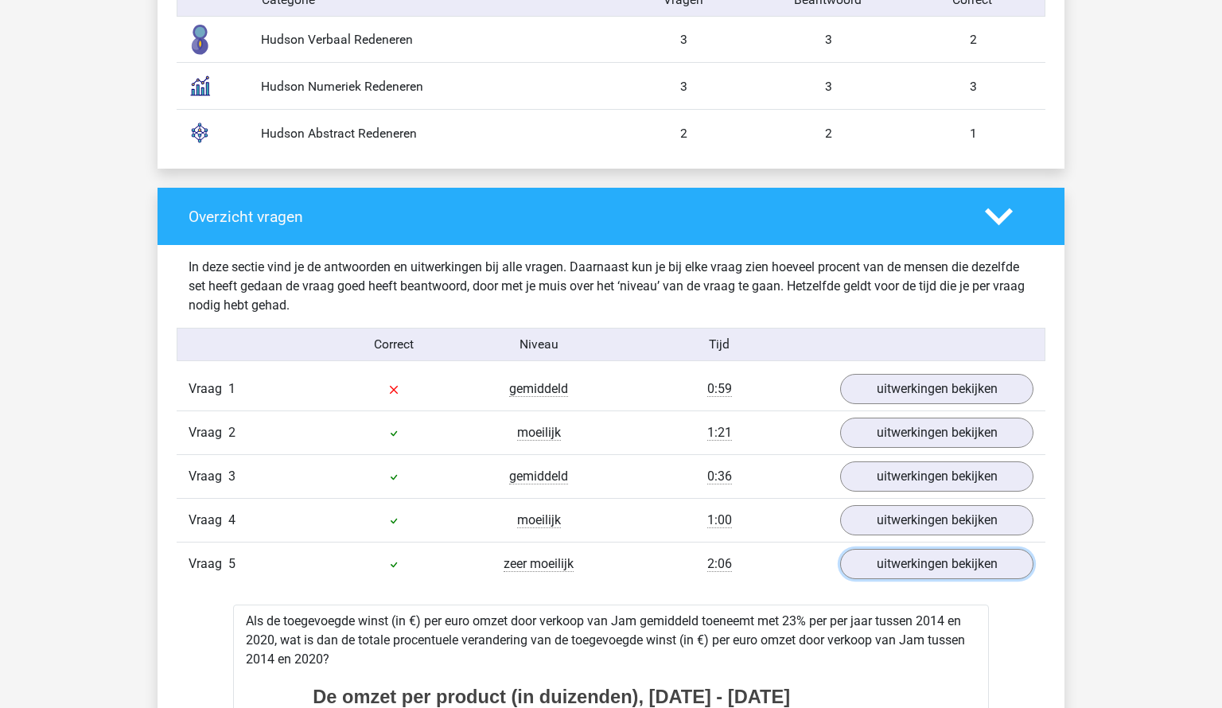
scroll to position [1390, 0]
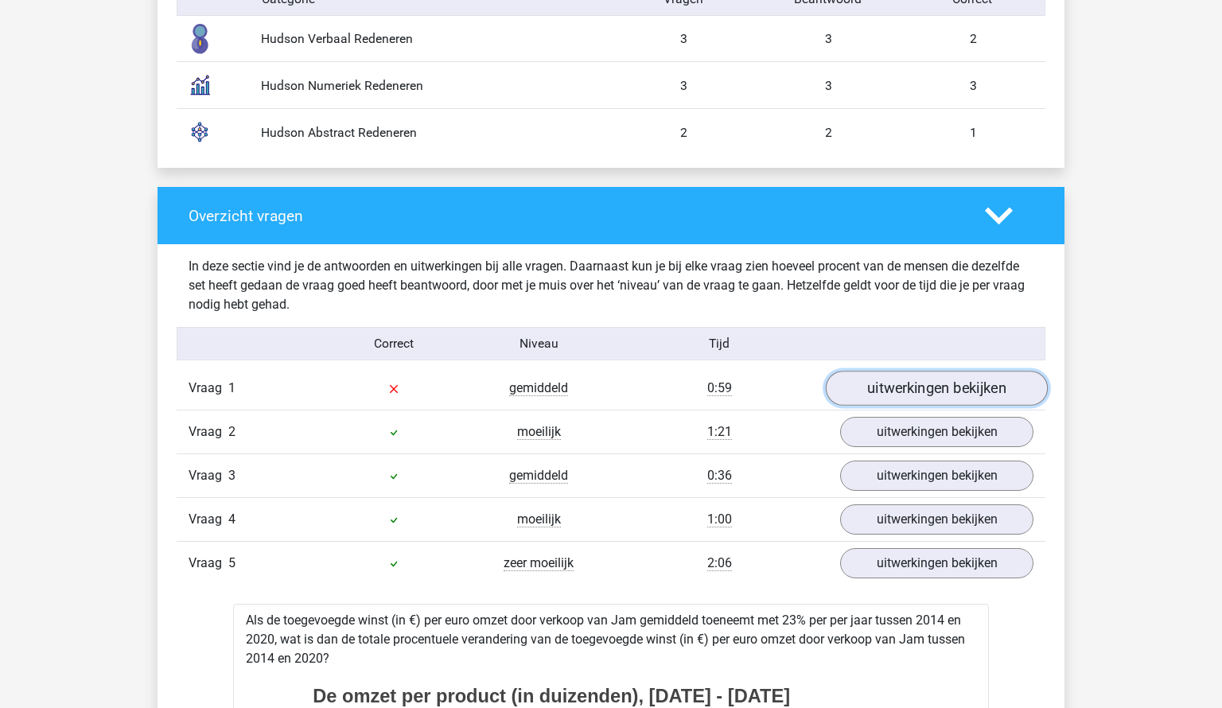
click at [976, 397] on link "uitwerkingen bekijken" at bounding box center [937, 388] width 222 height 35
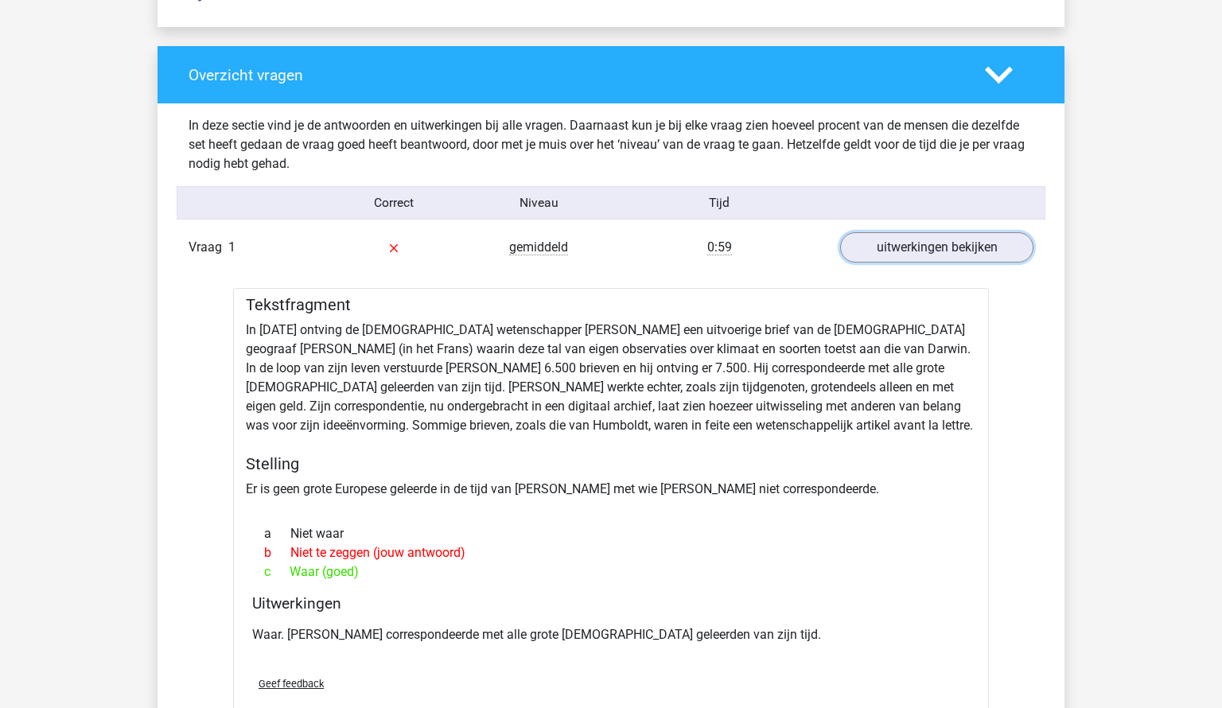
scroll to position [1533, 0]
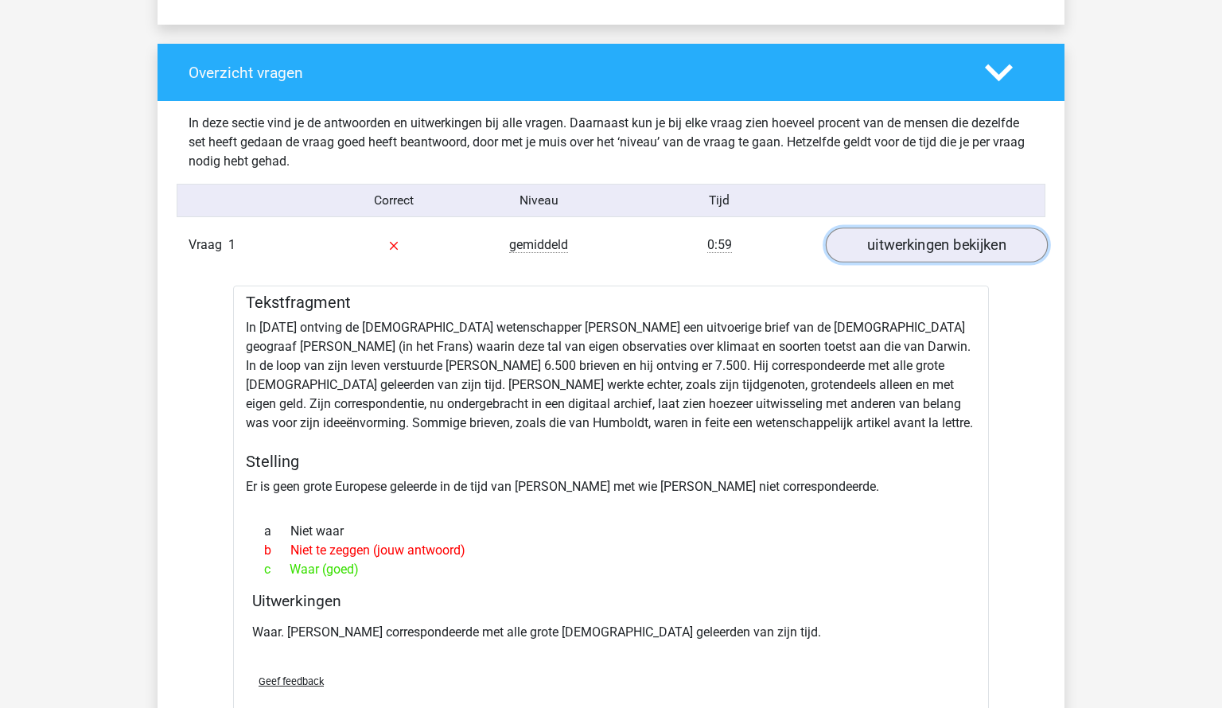
click at [861, 244] on link "uitwerkingen bekijken" at bounding box center [937, 245] width 222 height 35
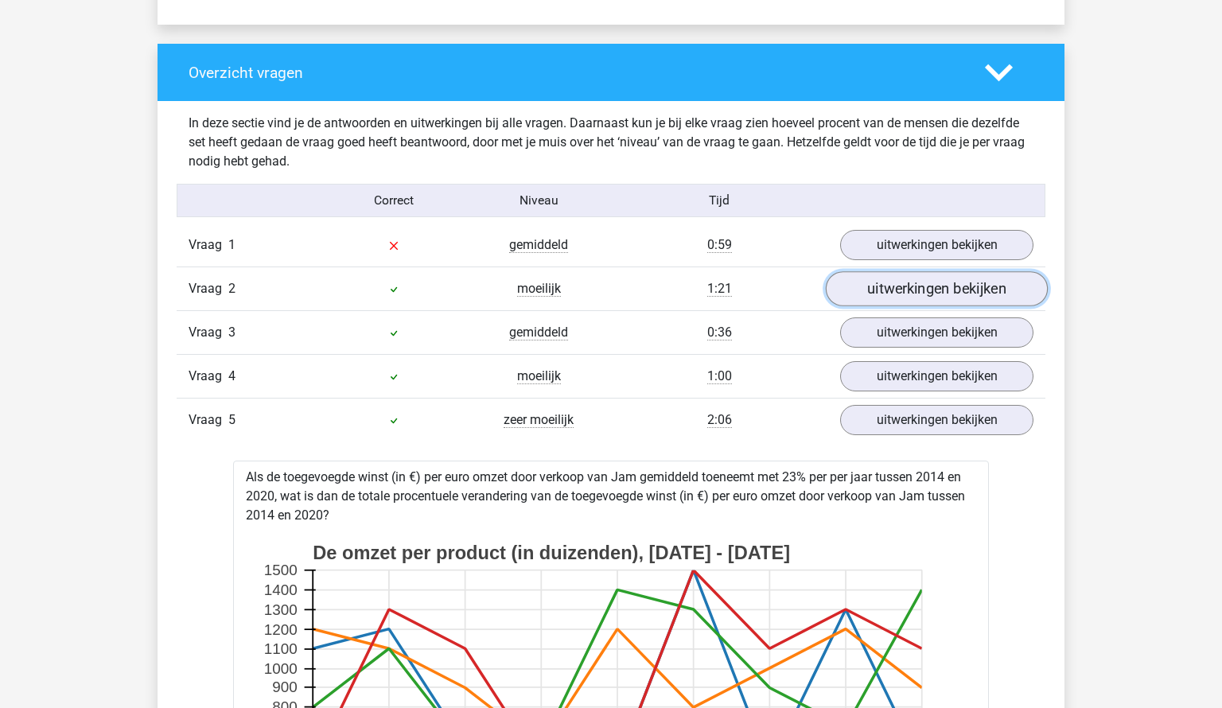
click at [893, 293] on link "uitwerkingen bekijken" at bounding box center [937, 288] width 222 height 35
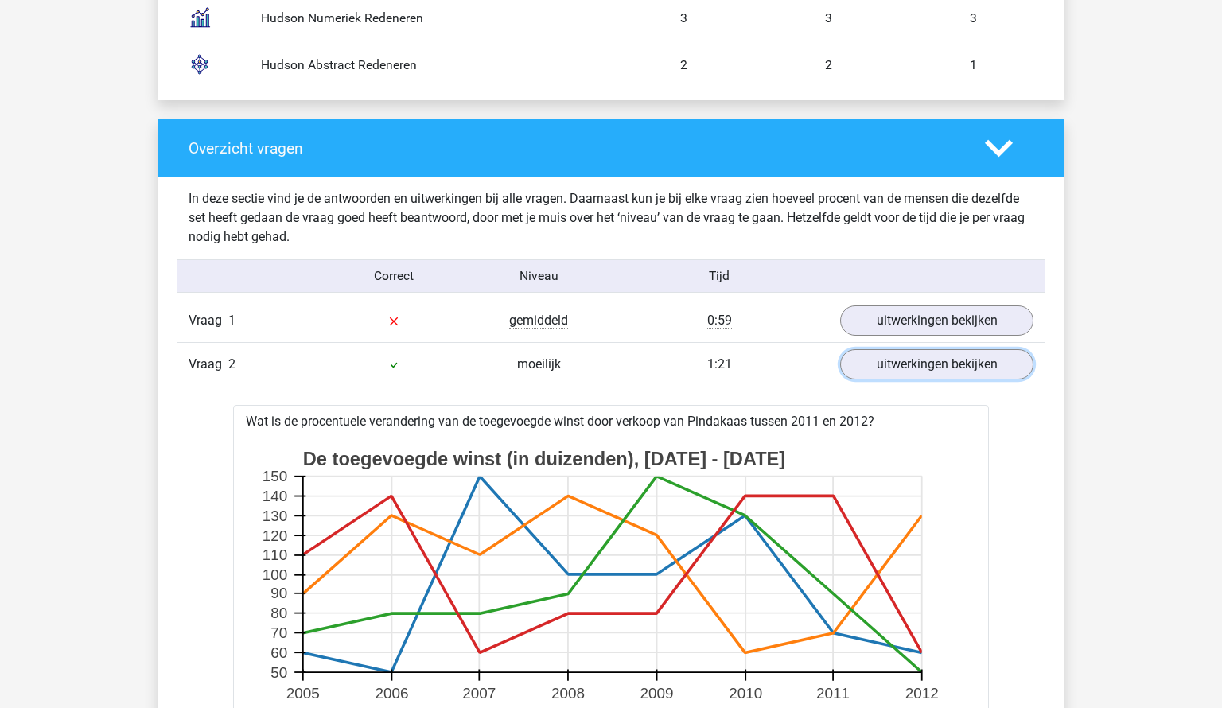
scroll to position [1448, 0]
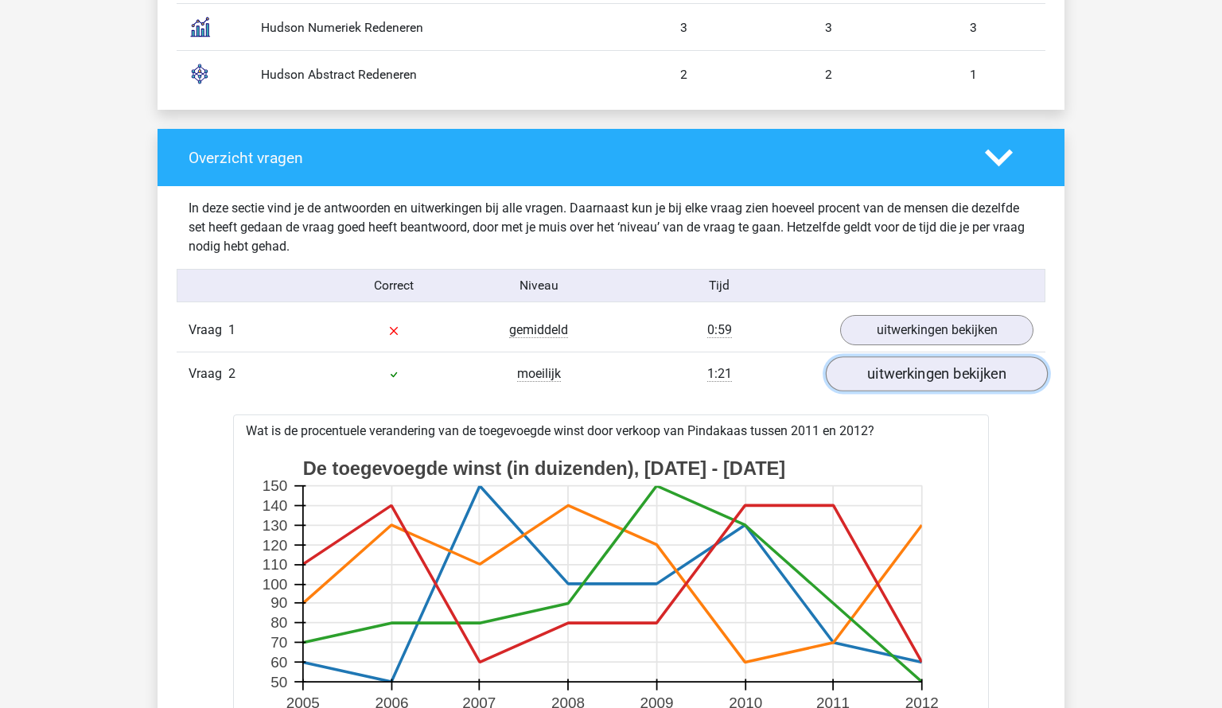
click at [910, 380] on link "uitwerkingen bekijken" at bounding box center [937, 373] width 222 height 35
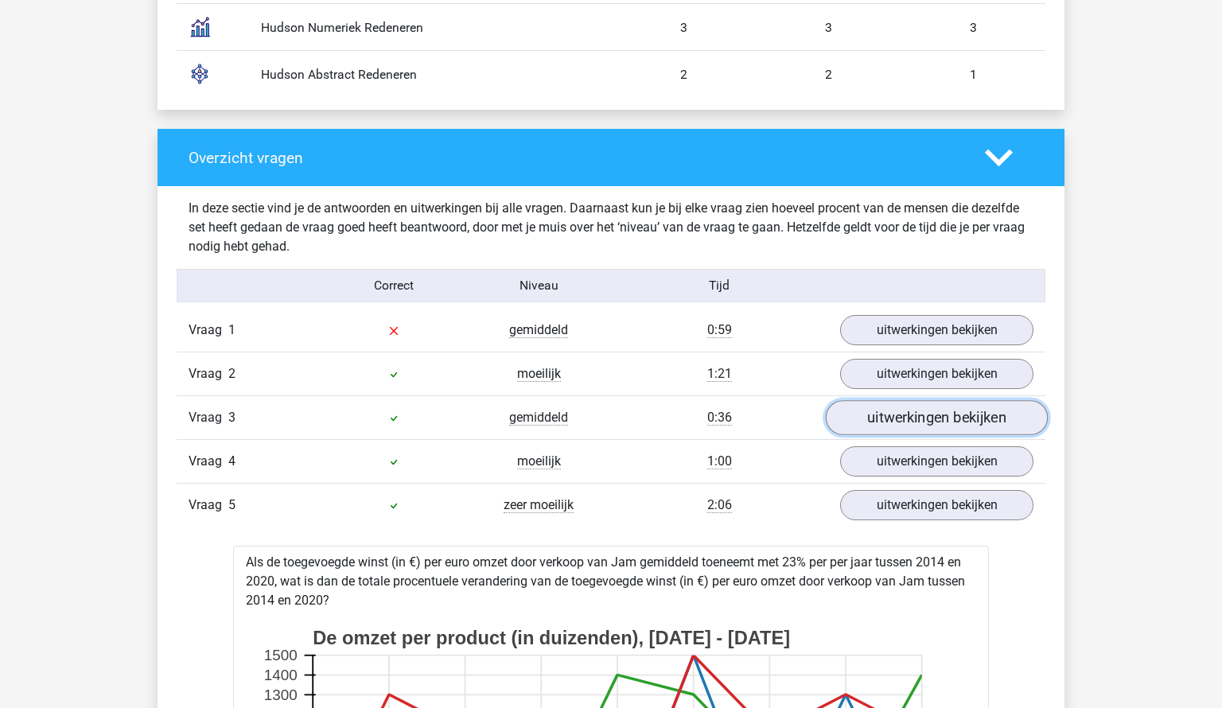
click at [910, 414] on link "uitwerkingen bekijken" at bounding box center [937, 417] width 222 height 35
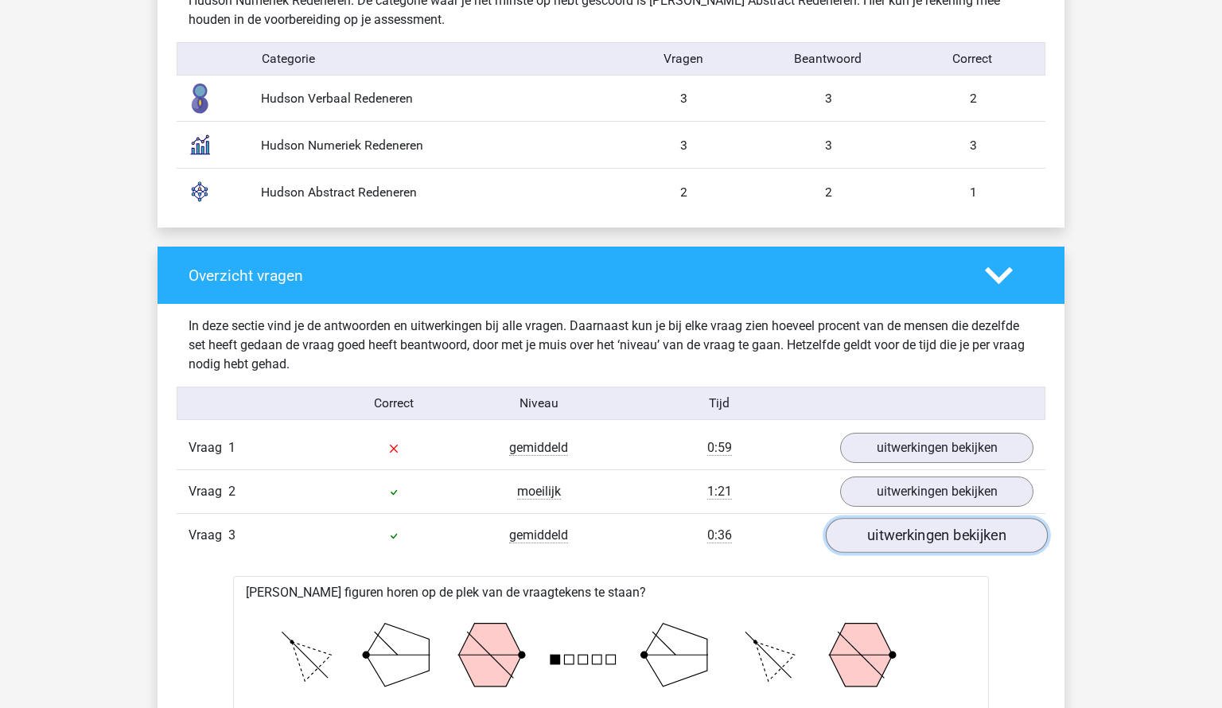
scroll to position [1330, 0]
click at [932, 543] on link "uitwerkingen bekijken" at bounding box center [937, 535] width 222 height 35
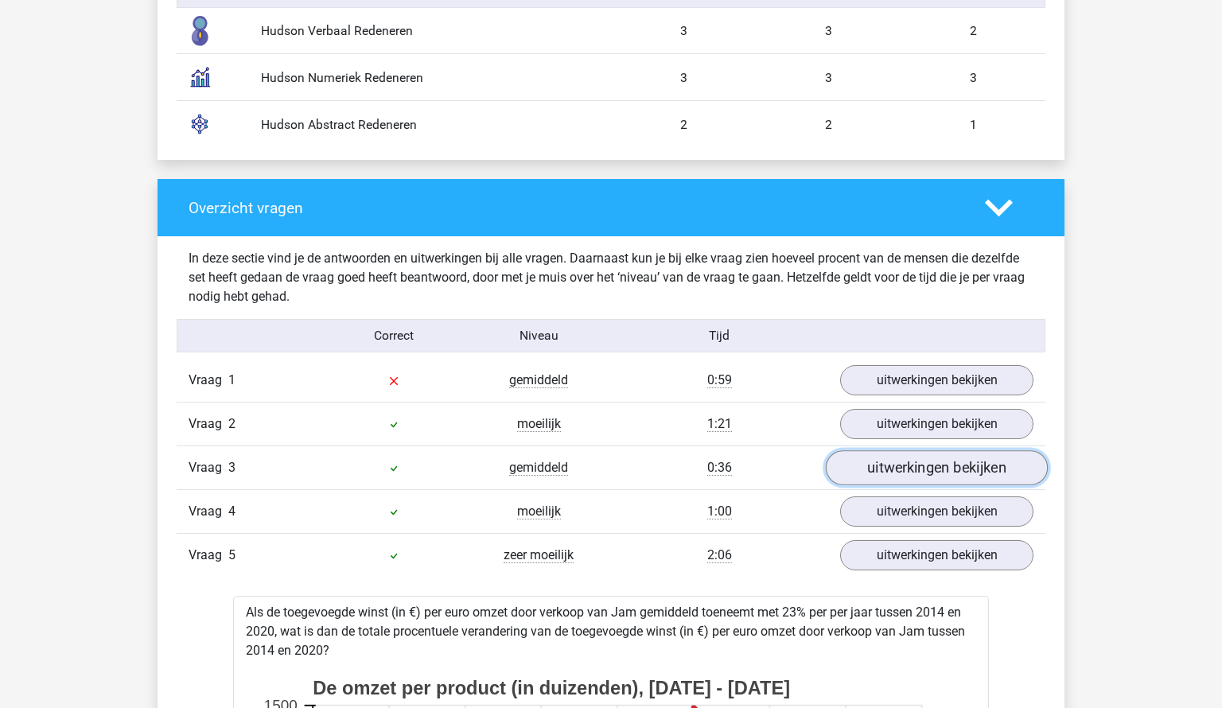
scroll to position [1402, 0]
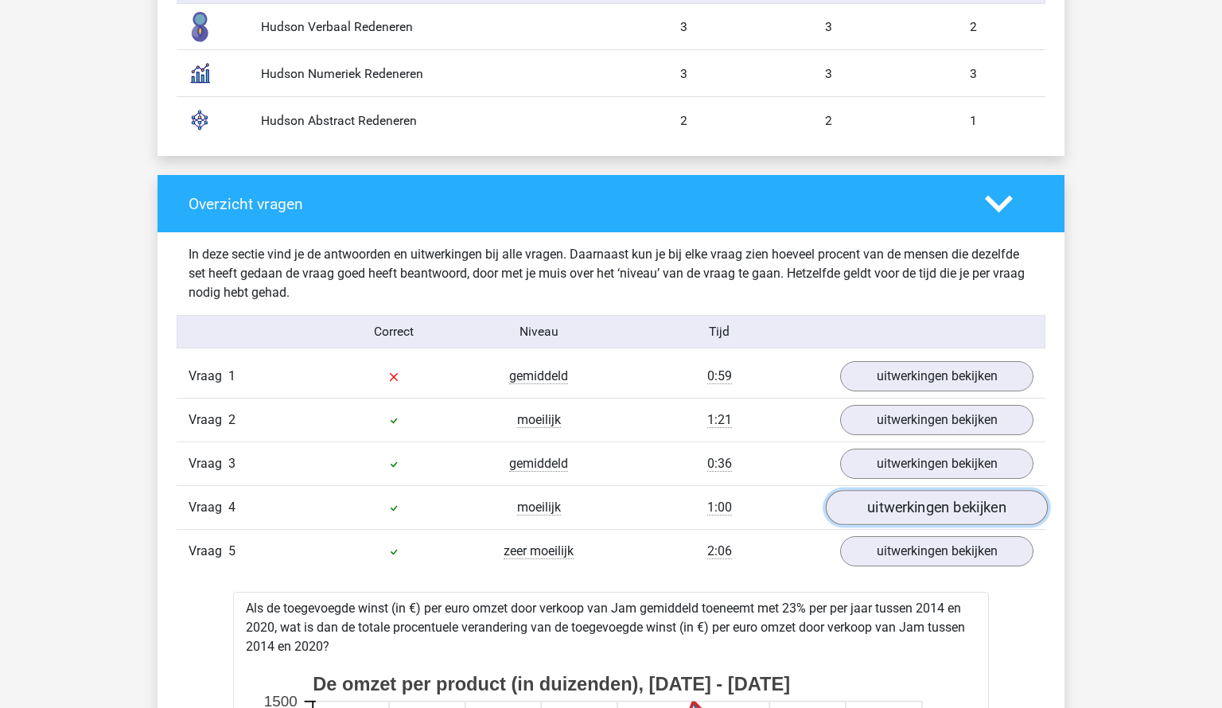
click at [932, 503] on link "uitwerkingen bekijken" at bounding box center [937, 507] width 222 height 35
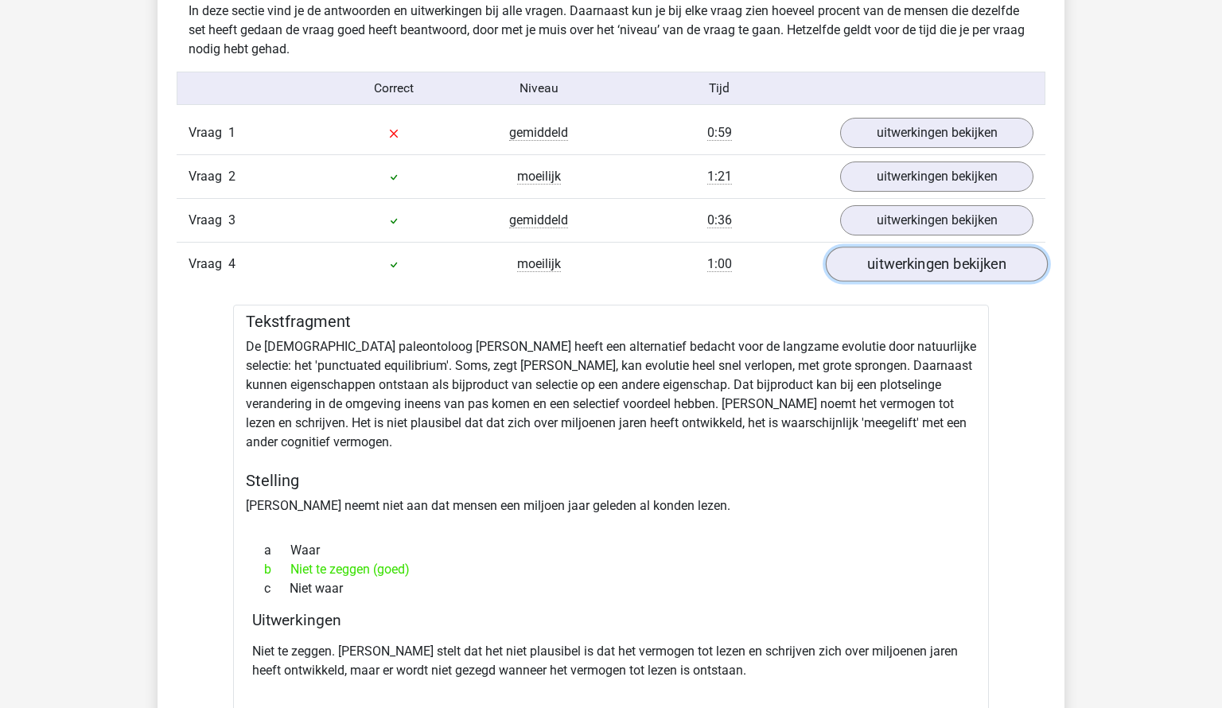
scroll to position [1643, 0]
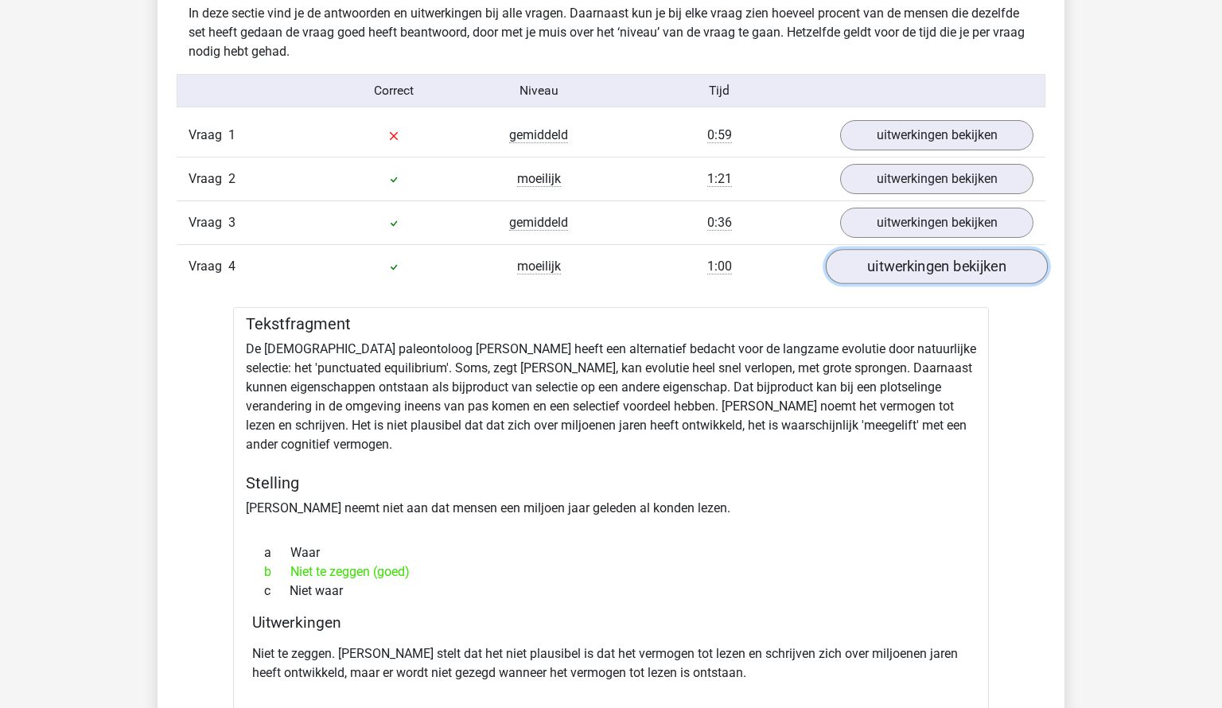
click at [960, 270] on link "uitwerkingen bekijken" at bounding box center [937, 266] width 222 height 35
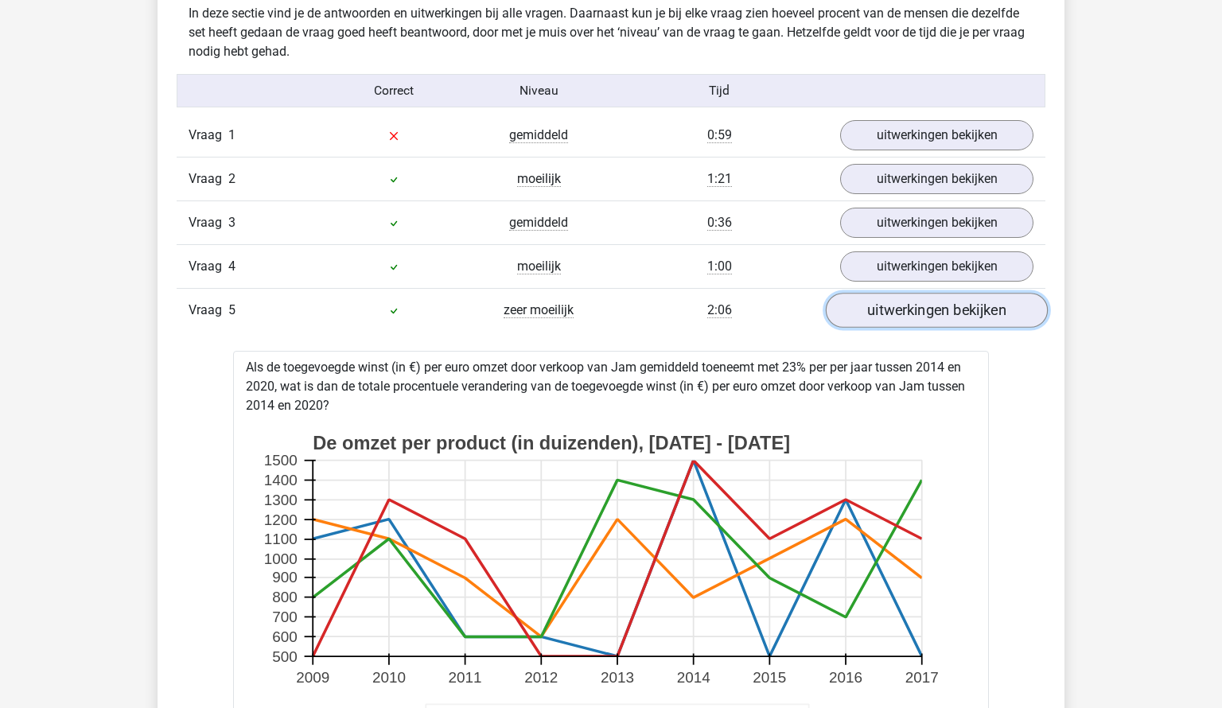
click at [950, 308] on link "uitwerkingen bekijken" at bounding box center [937, 310] width 222 height 35
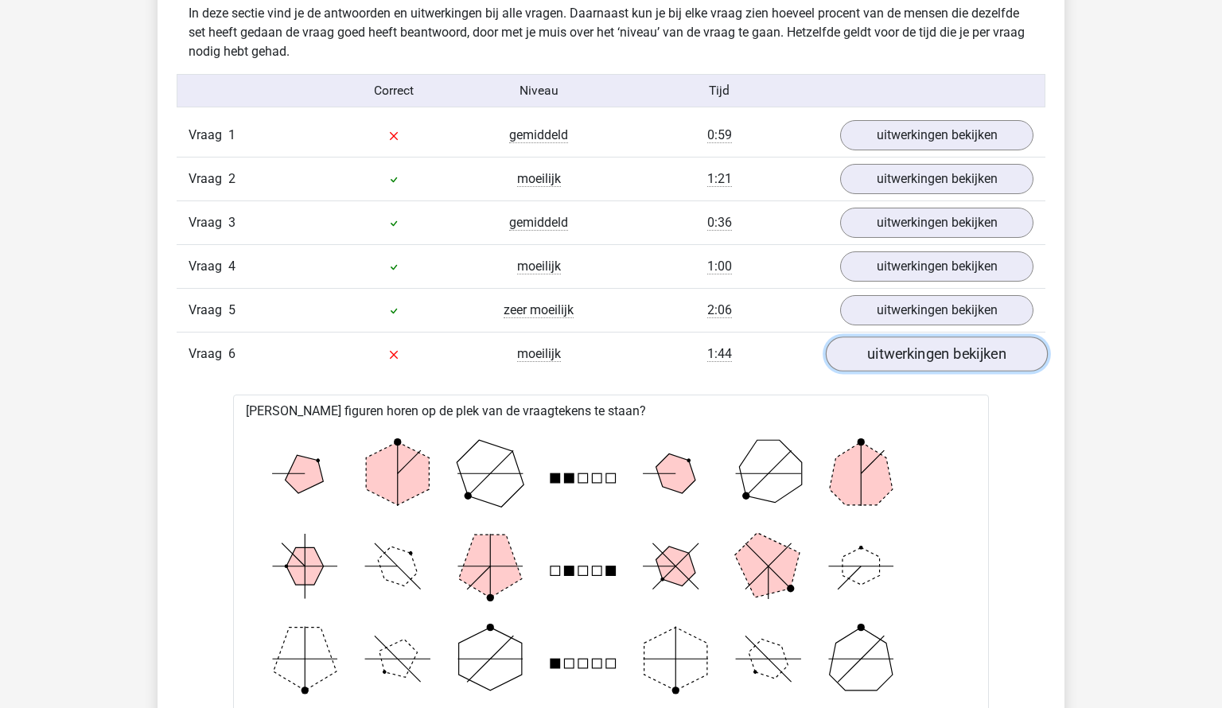
click at [933, 354] on link "uitwerkingen bekijken" at bounding box center [937, 353] width 222 height 35
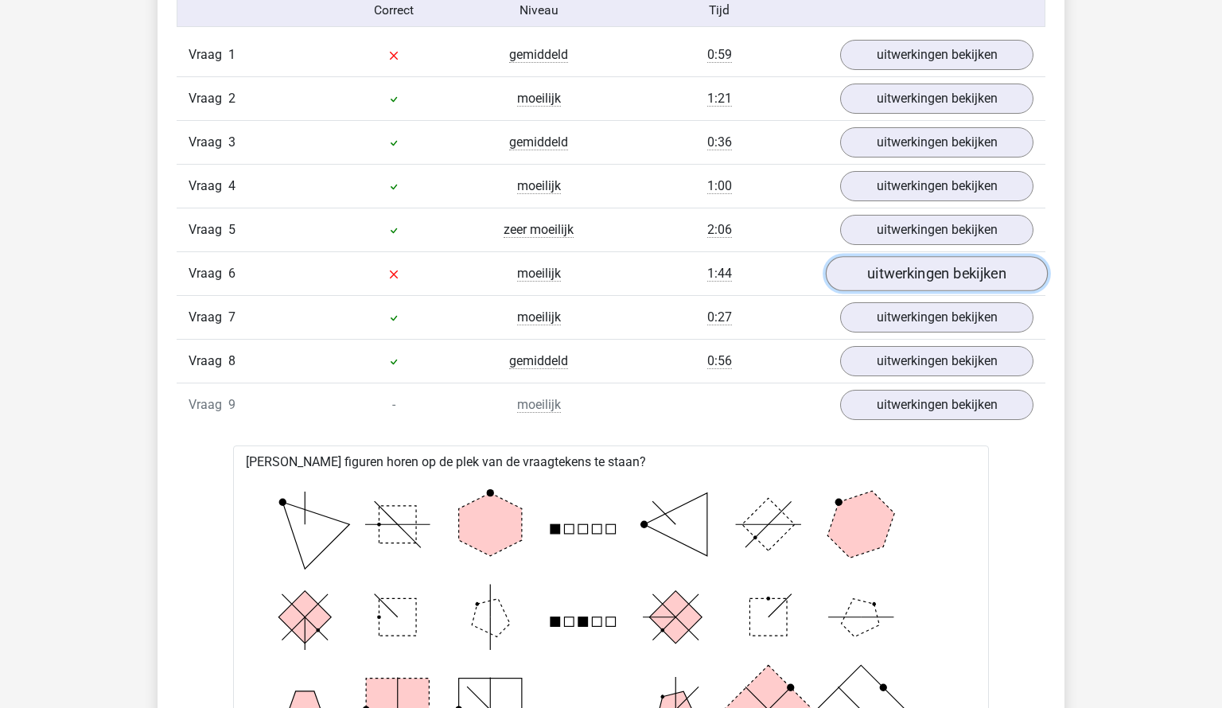
scroll to position [1725, 0]
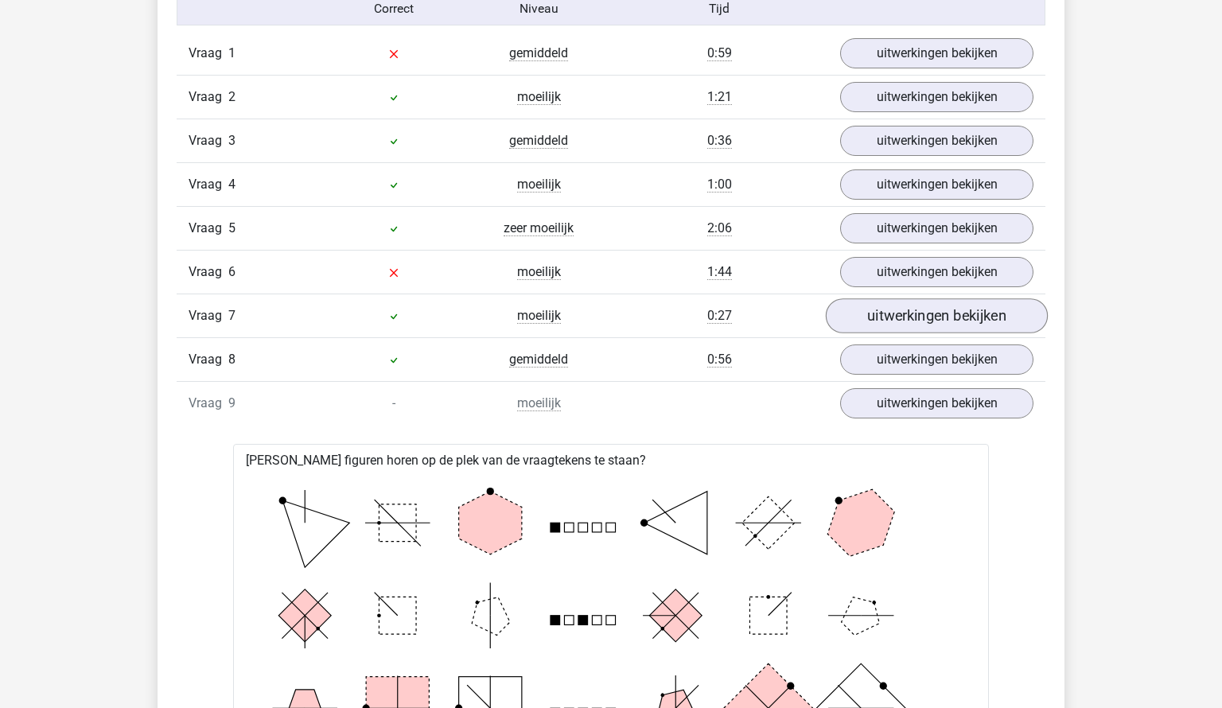
click at [938, 317] on link "uitwerkingen bekijken" at bounding box center [937, 315] width 222 height 35
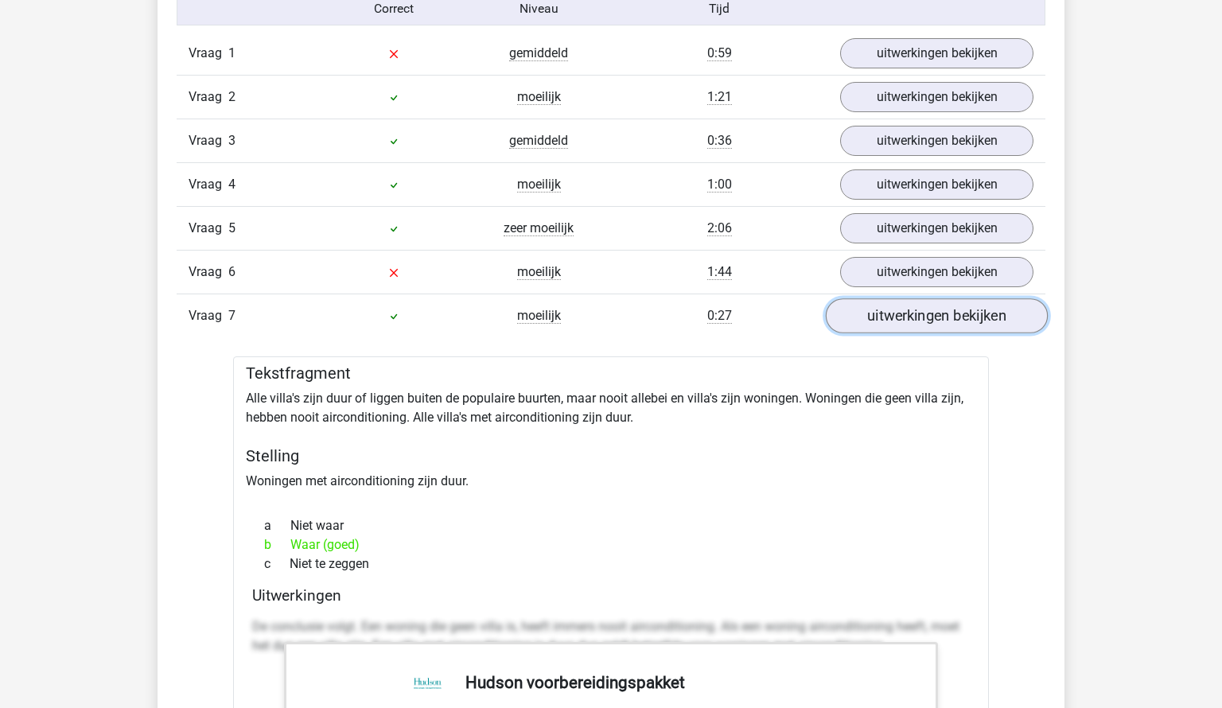
click at [938, 317] on link "uitwerkingen bekijken" at bounding box center [937, 315] width 222 height 35
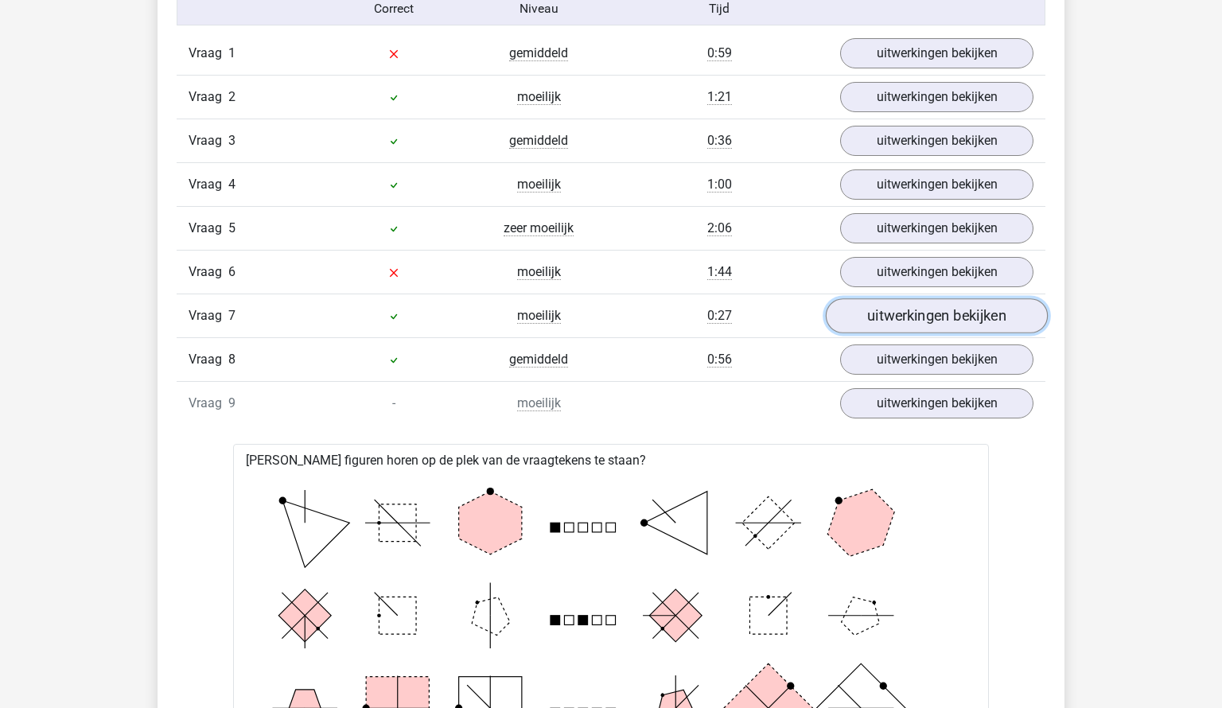
scroll to position [1728, 0]
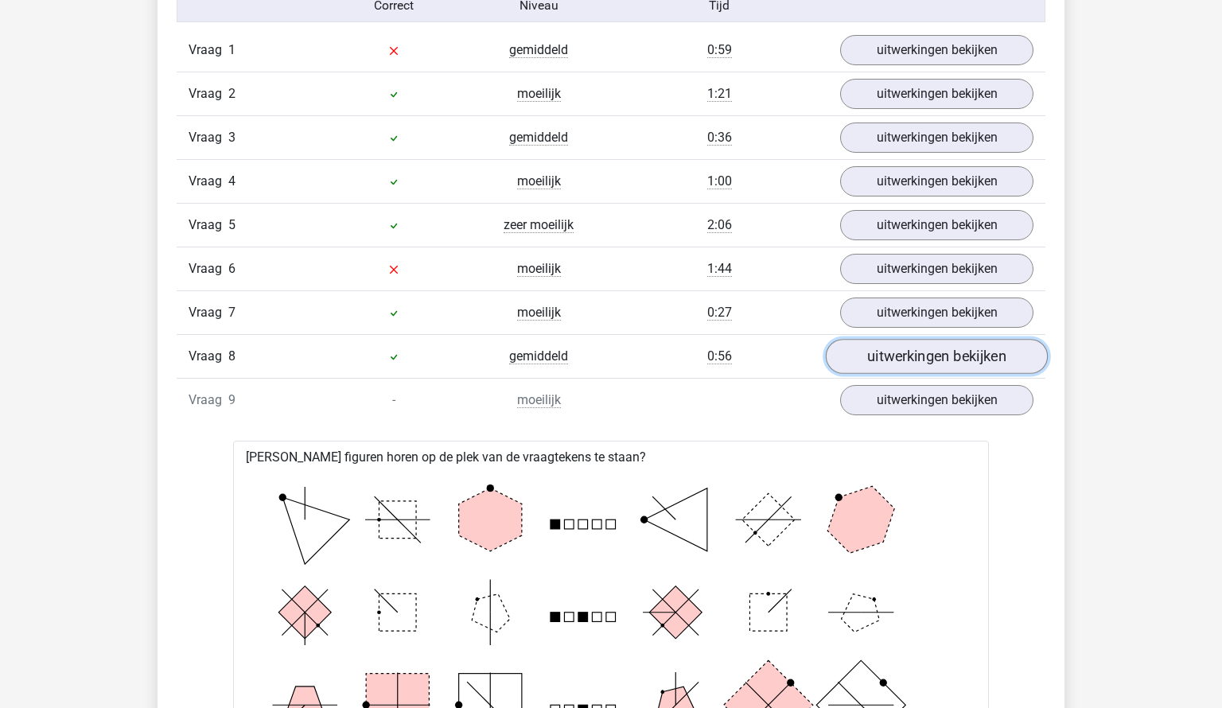
click at [933, 360] on link "uitwerkingen bekijken" at bounding box center [937, 356] width 222 height 35
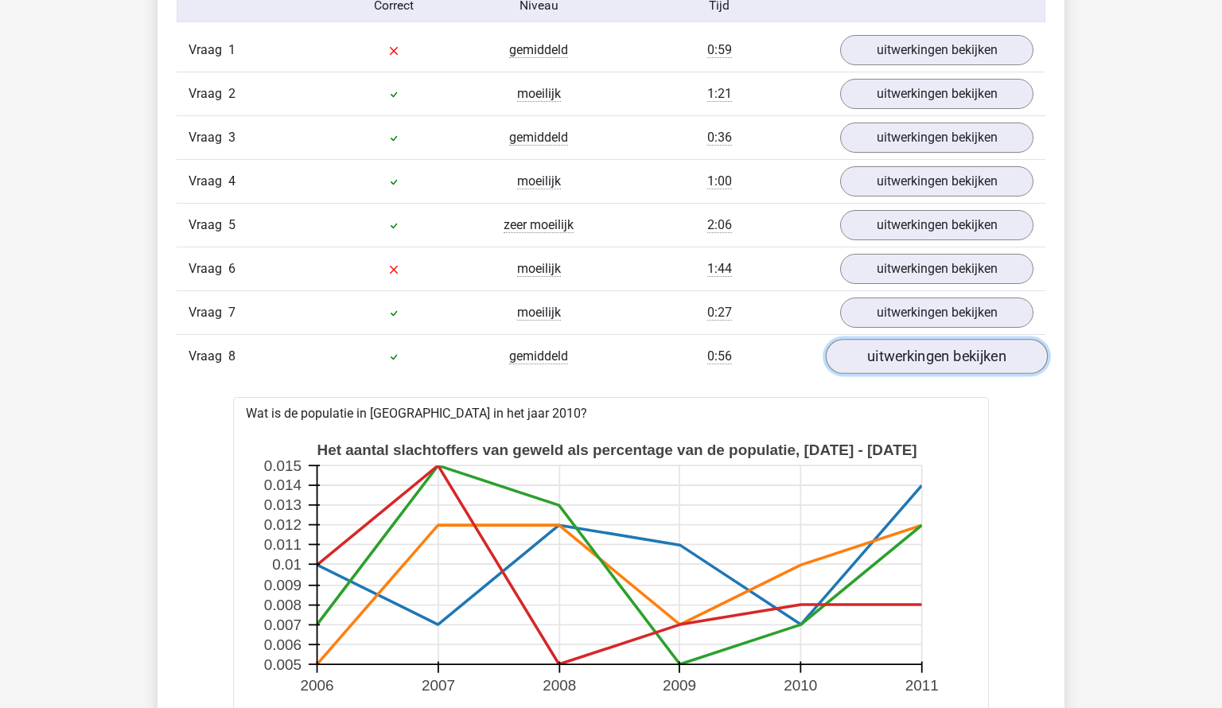
click at [933, 360] on link "uitwerkingen bekijken" at bounding box center [937, 356] width 222 height 35
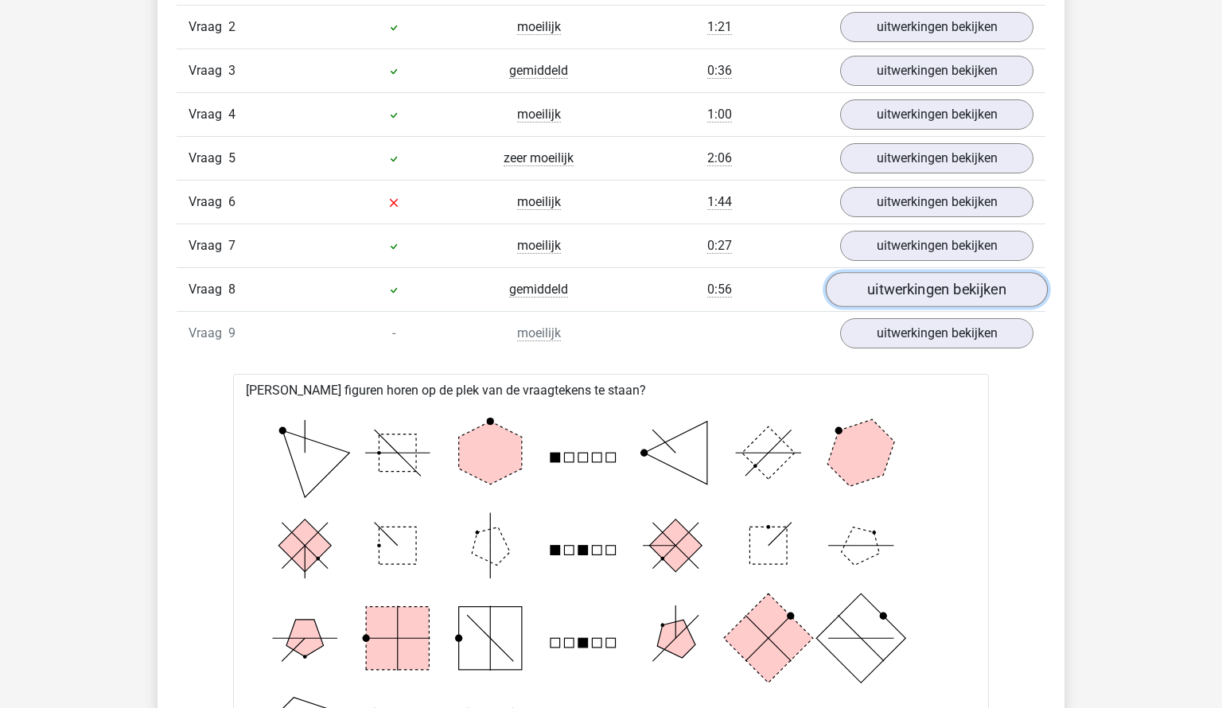
scroll to position [1795, 0]
click at [947, 329] on link "uitwerkingen bekijken" at bounding box center [937, 333] width 222 height 35
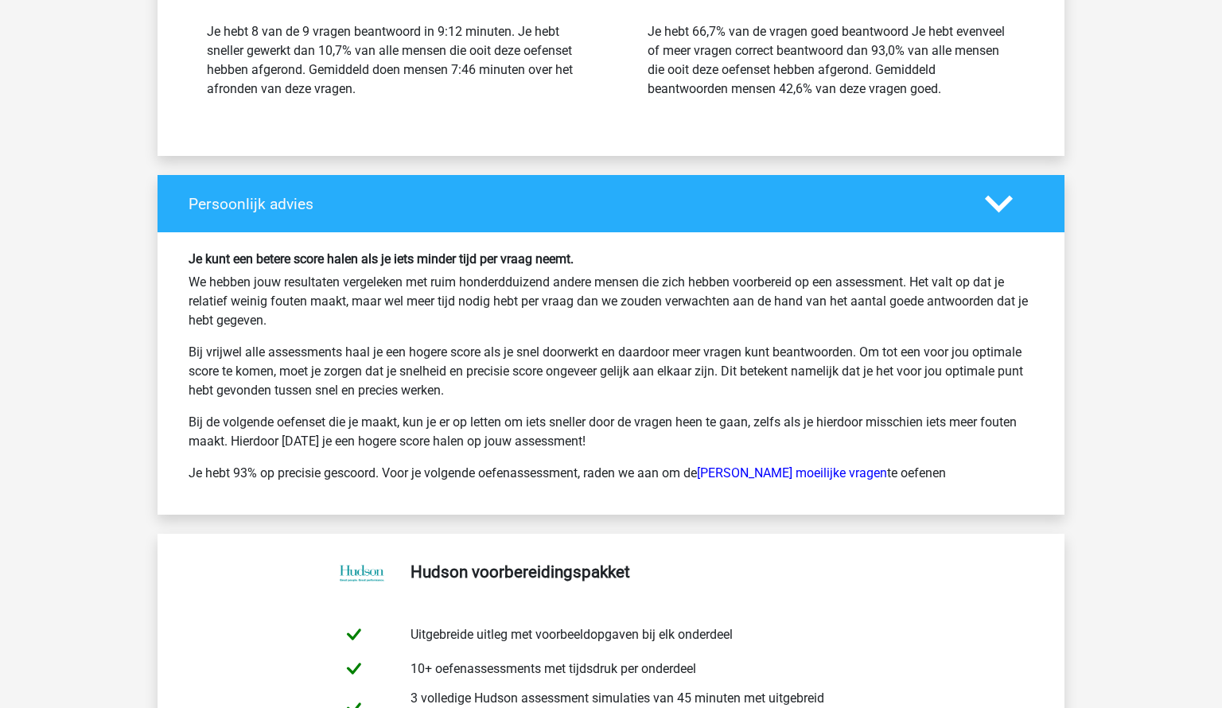
scroll to position [2561, 0]
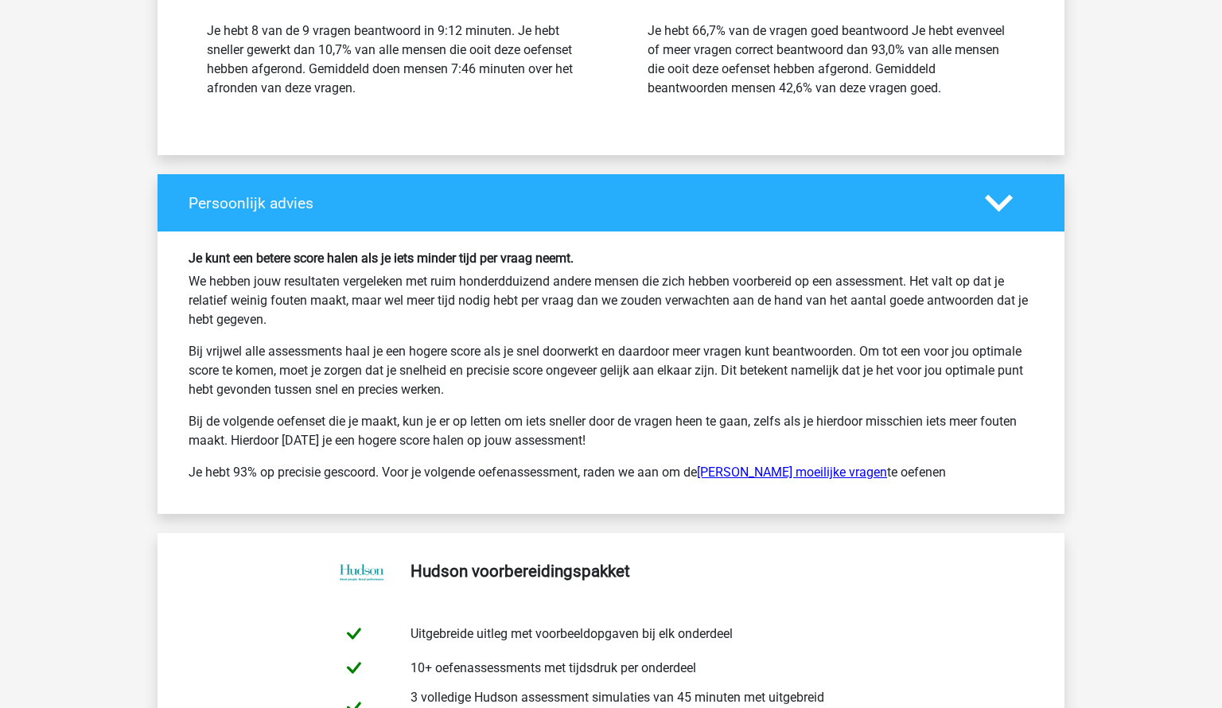
click at [768, 472] on link "Hudson moeilijke vragen" at bounding box center [792, 472] width 190 height 15
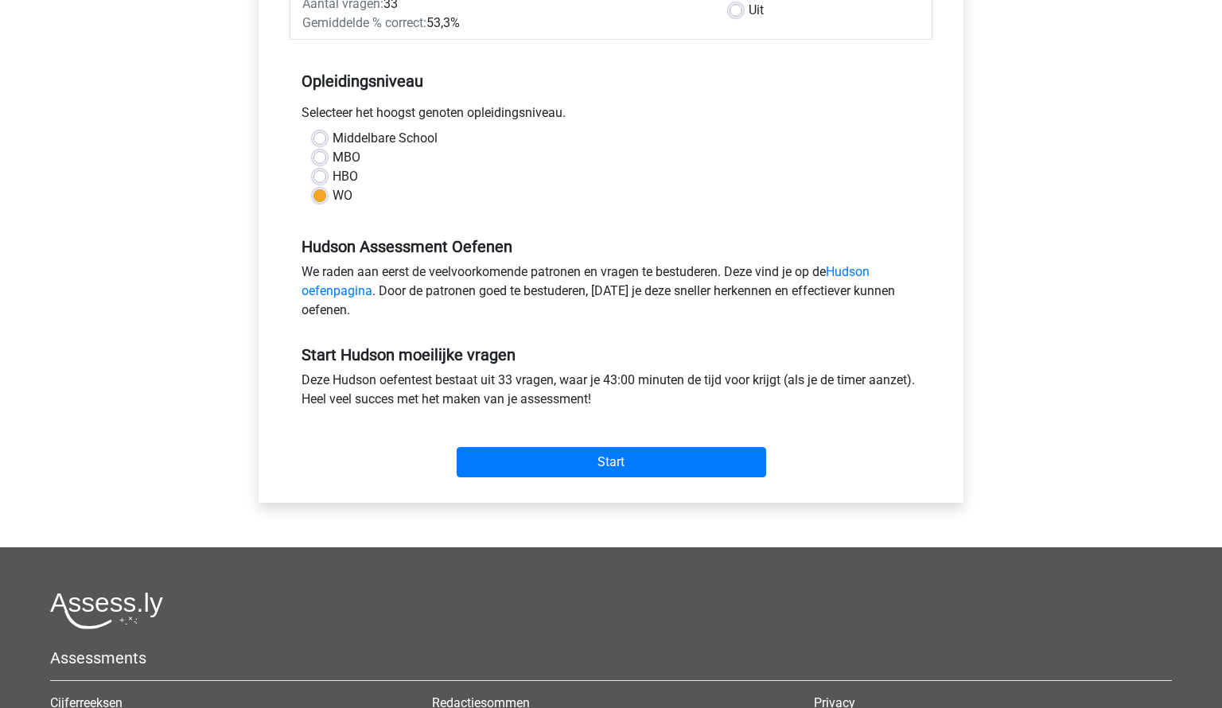
scroll to position [282, 0]
